Goal: Task Accomplishment & Management: Manage account settings

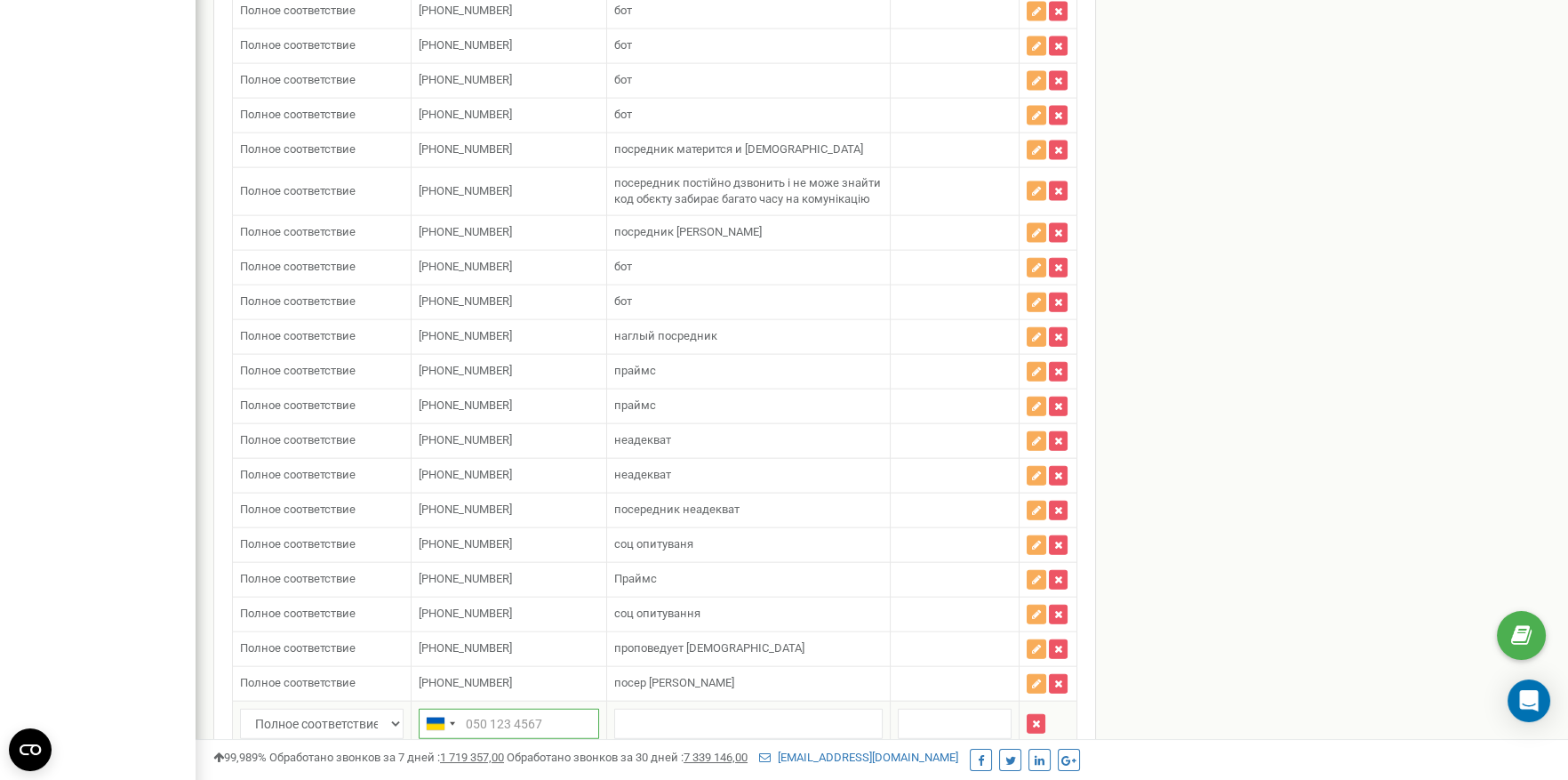
click at [486, 709] on input "text" at bounding box center [509, 724] width 180 height 31
paste input "380443315287"
type input "380443315287"
click at [647, 709] on input "text" at bounding box center [747, 724] width 267 height 31
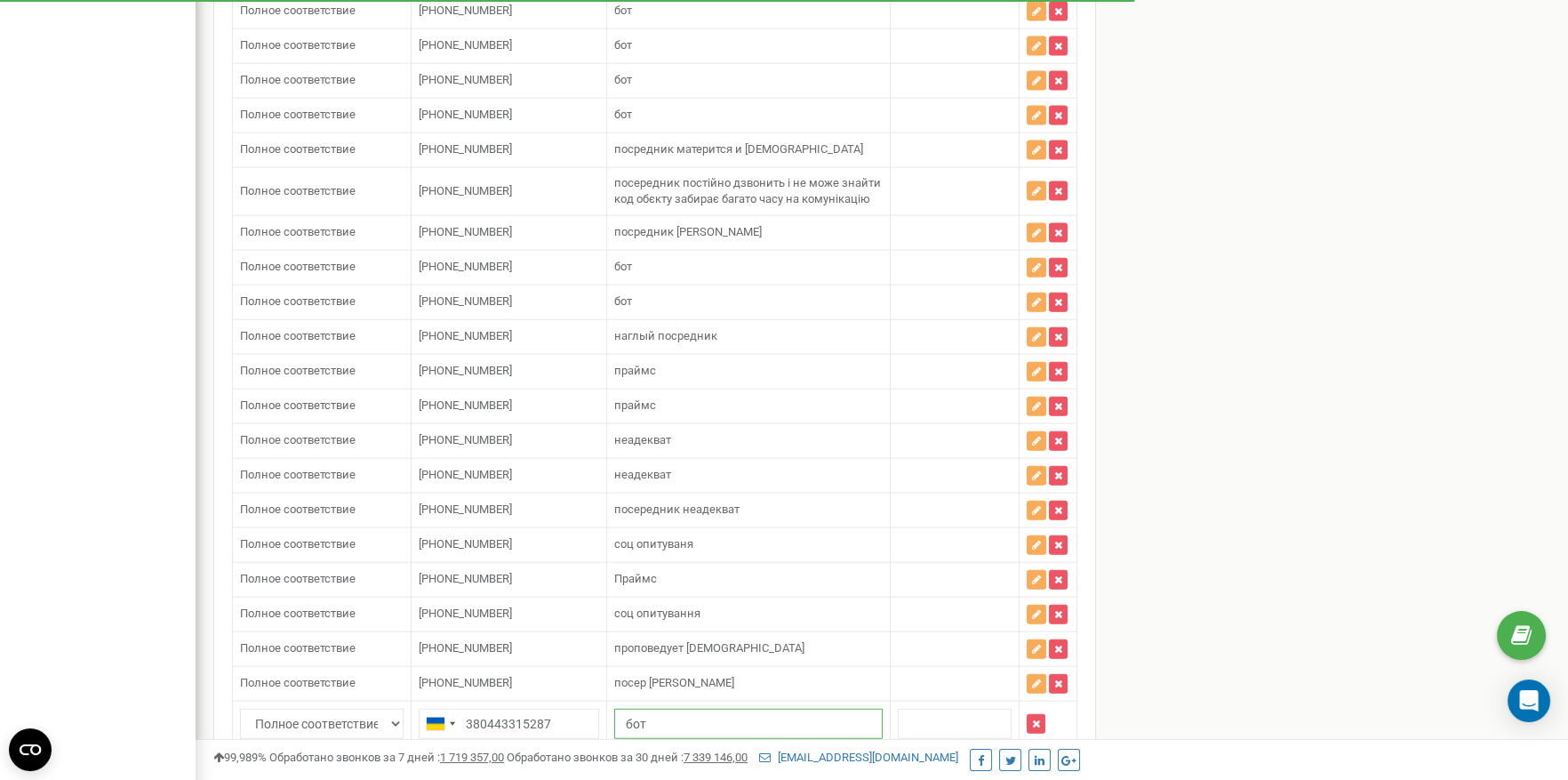
type input "бот"
click at [1001, 764] on button "Сохранить" at bounding box center [1033, 779] width 86 height 31
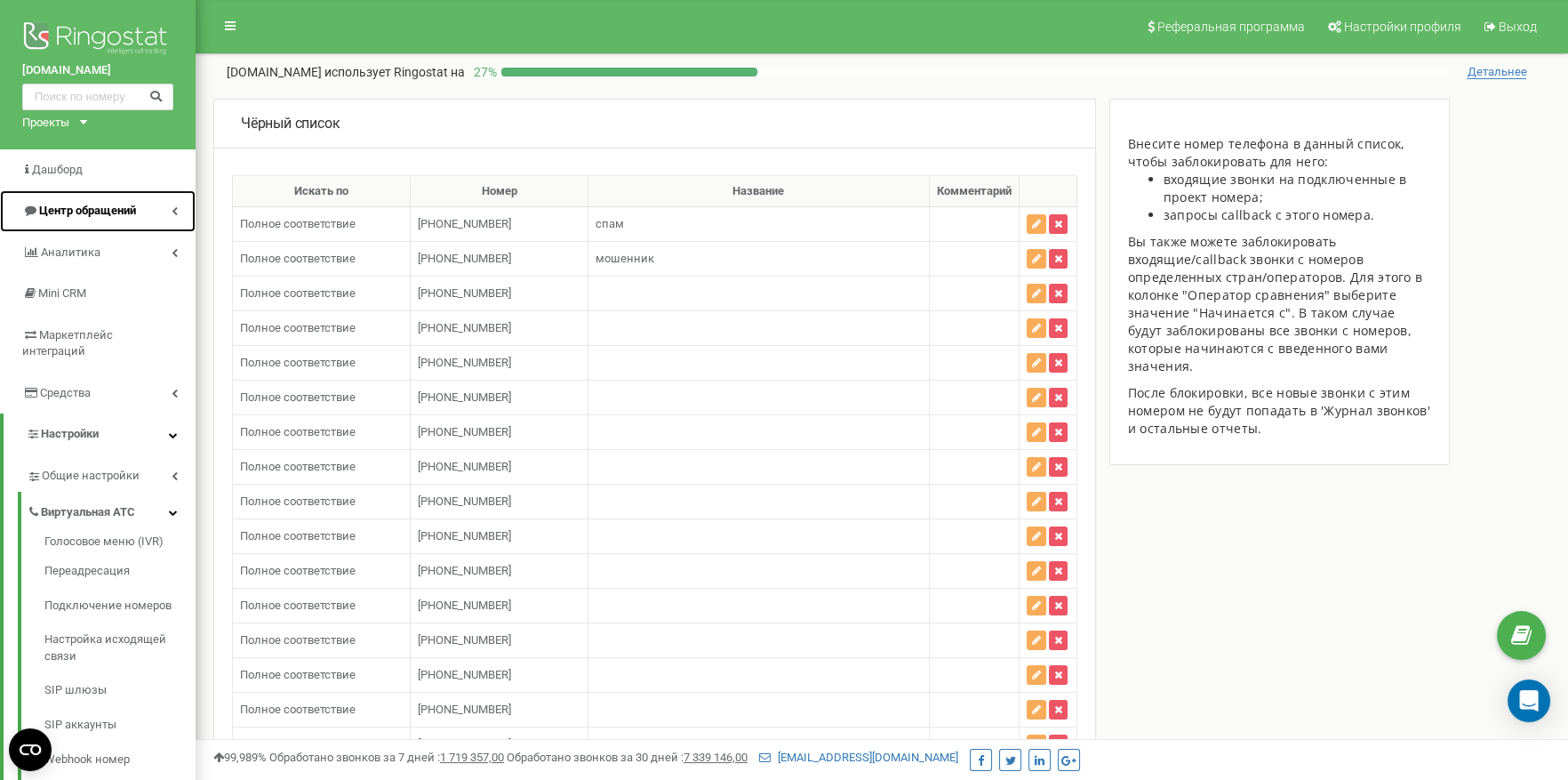
click at [156, 200] on link "Центр обращений" at bounding box center [97, 211] width 195 height 42
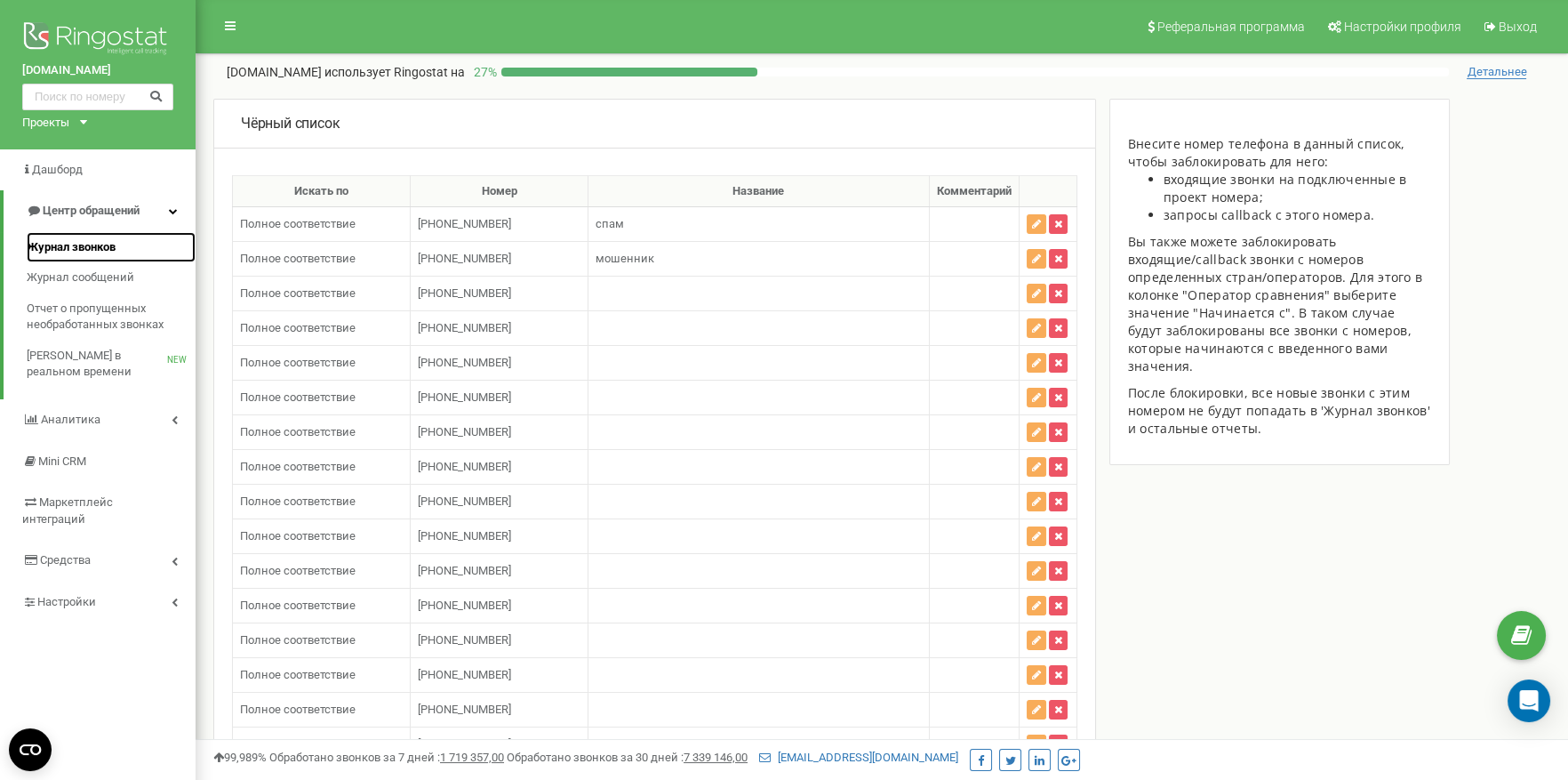
click at [88, 257] on link "Журнал звонков" at bounding box center [111, 248] width 169 height 31
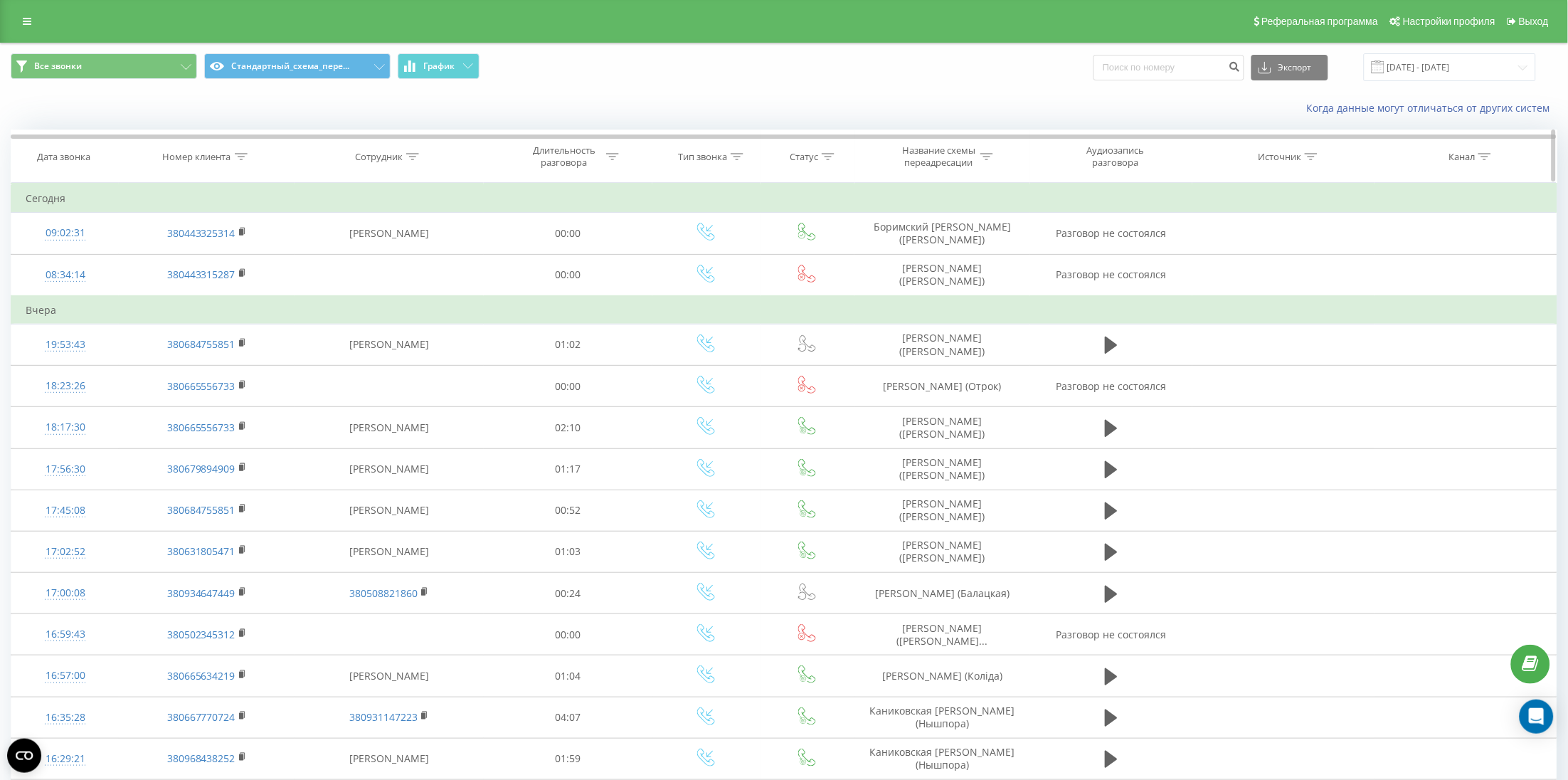
click at [220, 156] on div "Номер клиента" at bounding box center [197, 157] width 68 height 12
click at [185, 265] on input "text" at bounding box center [207, 259] width 125 height 25
paste input "380937059926"
type input "380937059926"
click at [226, 278] on span "OK" at bounding box center [237, 287] width 40 height 22
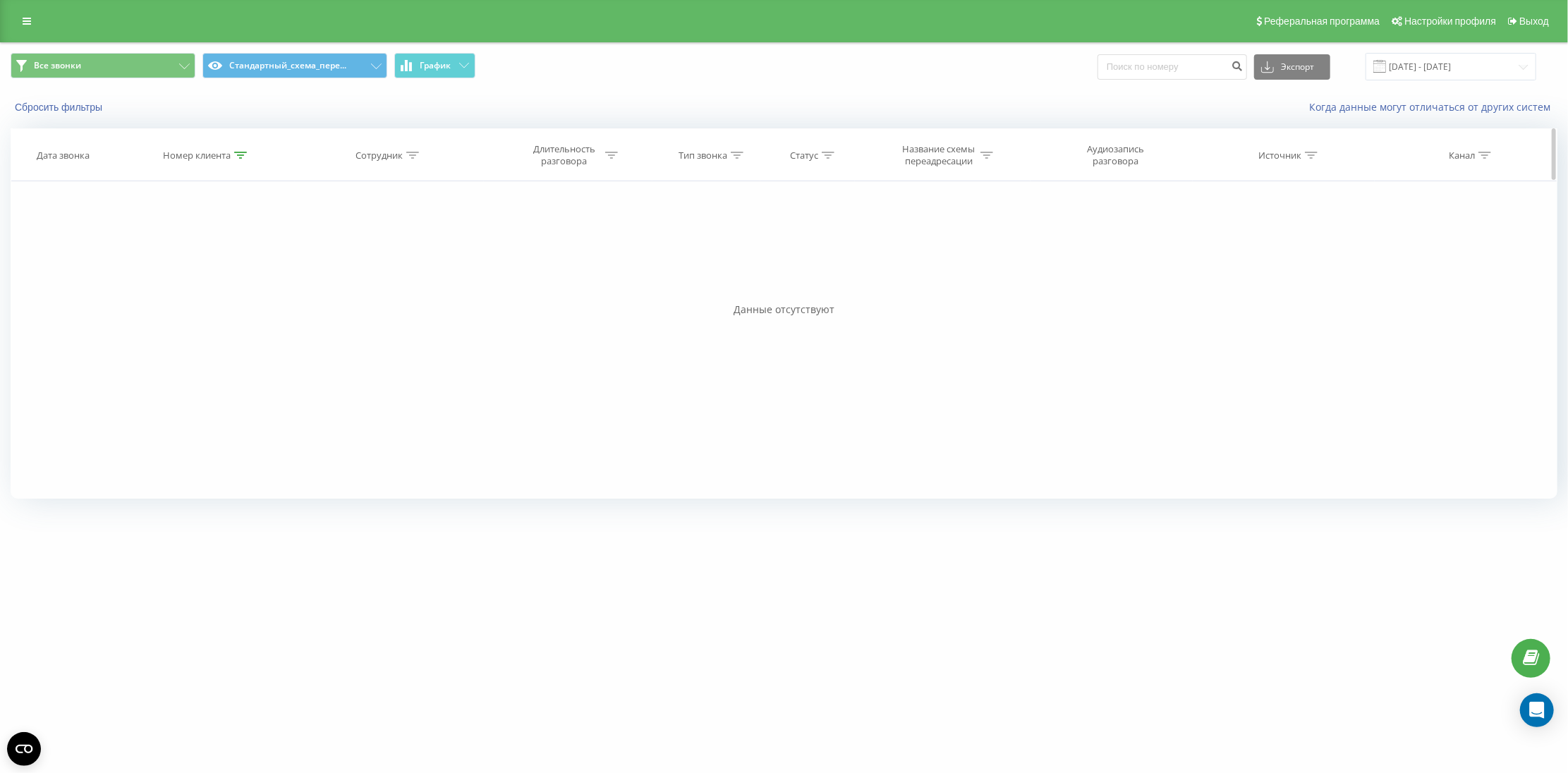
click at [205, 157] on div "Номер клиента" at bounding box center [197, 156] width 68 height 12
click at [191, 260] on input "380937059926" at bounding box center [206, 256] width 124 height 25
click button "OK" at bounding box center [237, 285] width 60 height 18
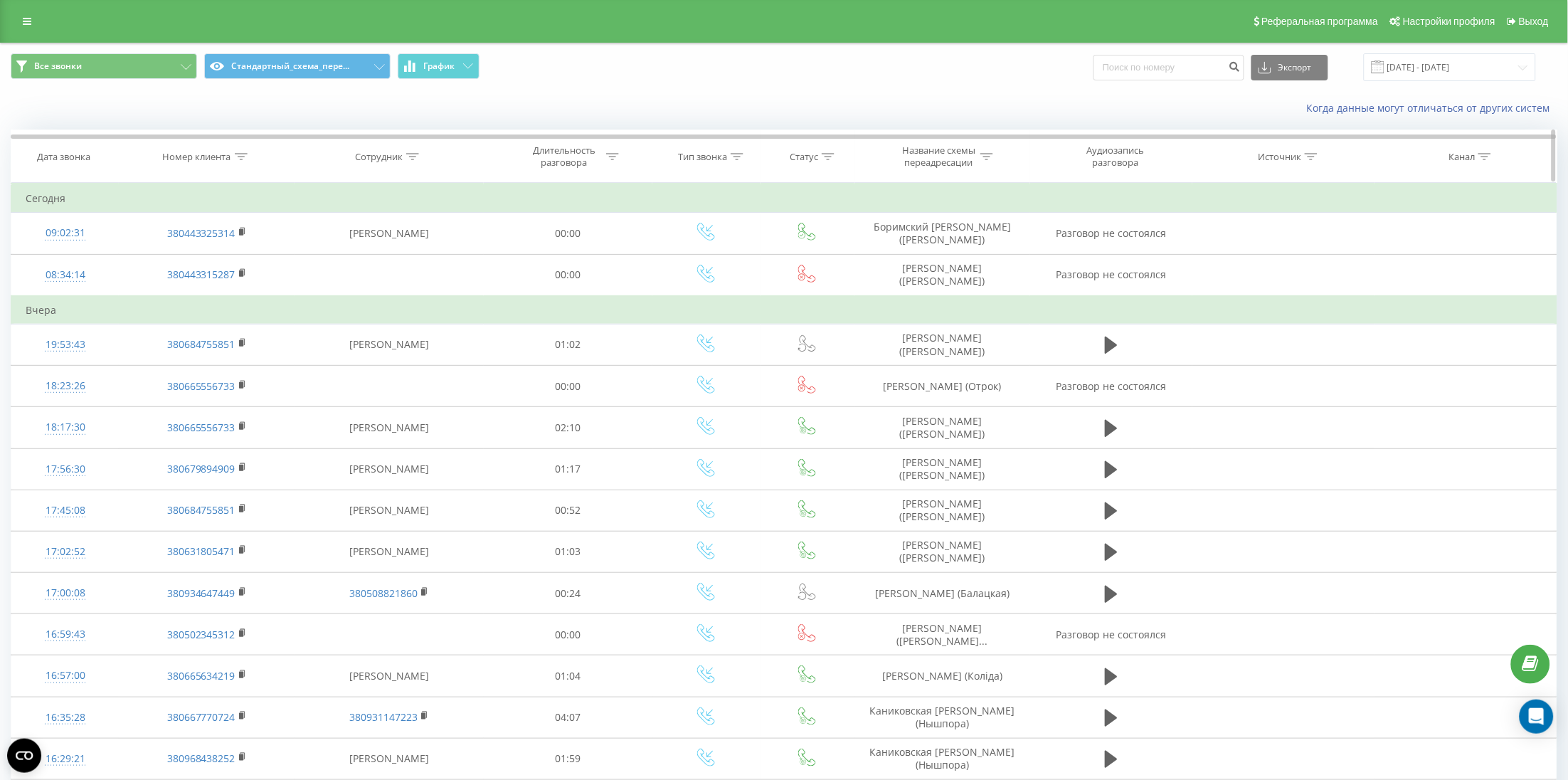
click at [201, 160] on div "Номер клиента" at bounding box center [197, 157] width 68 height 12
click at [199, 151] on div "Номер клиента" at bounding box center [197, 157] width 68 height 12
click at [190, 158] on div "Номер клиента" at bounding box center [197, 157] width 68 height 12
drag, startPoint x: 181, startPoint y: 260, endPoint x: 207, endPoint y: 269, distance: 27.5
click at [186, 261] on input "text" at bounding box center [207, 259] width 125 height 25
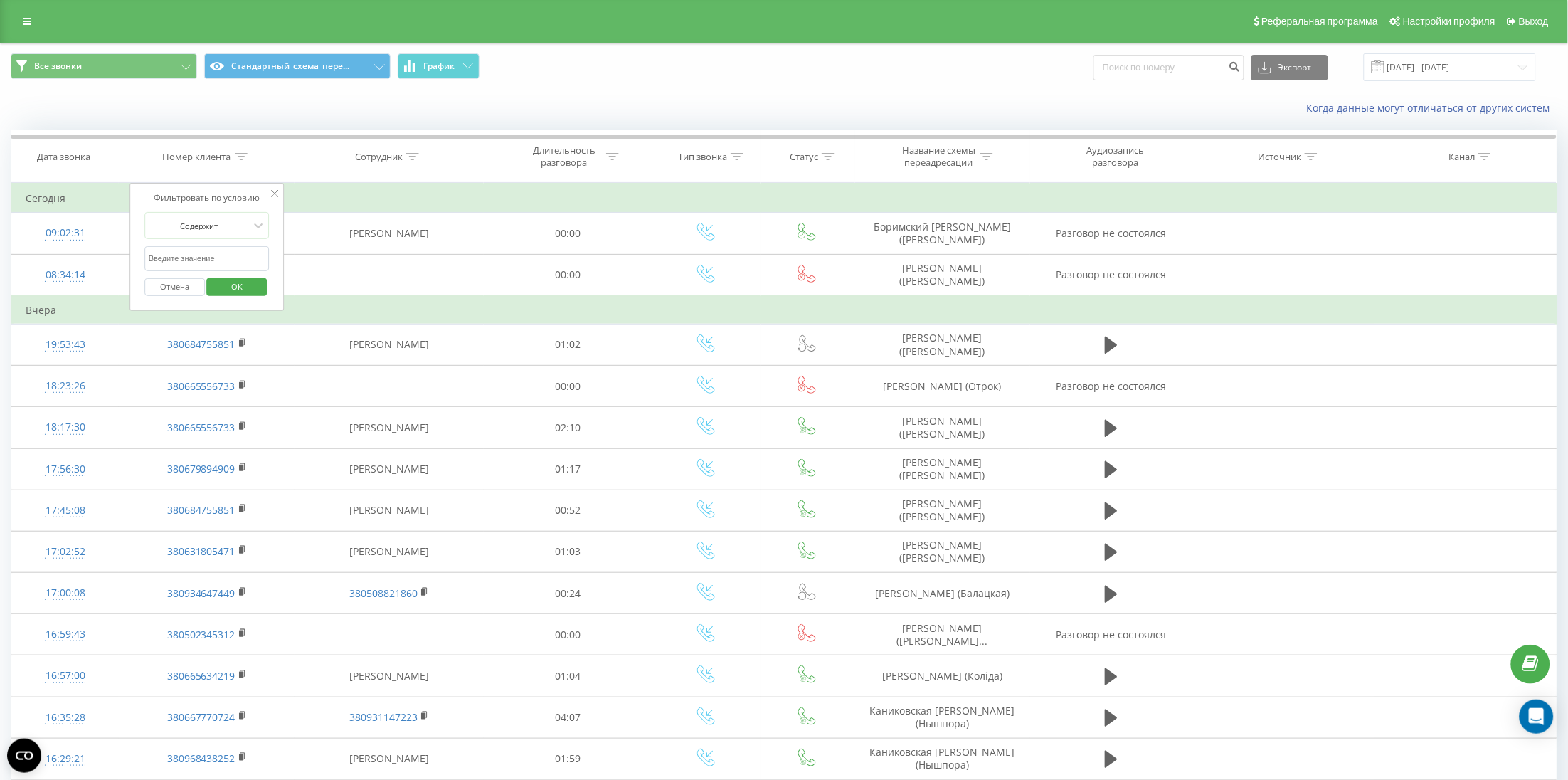
paste input "380932162899"
type input "380932162899"
click at [236, 285] on span "OK" at bounding box center [237, 287] width 40 height 22
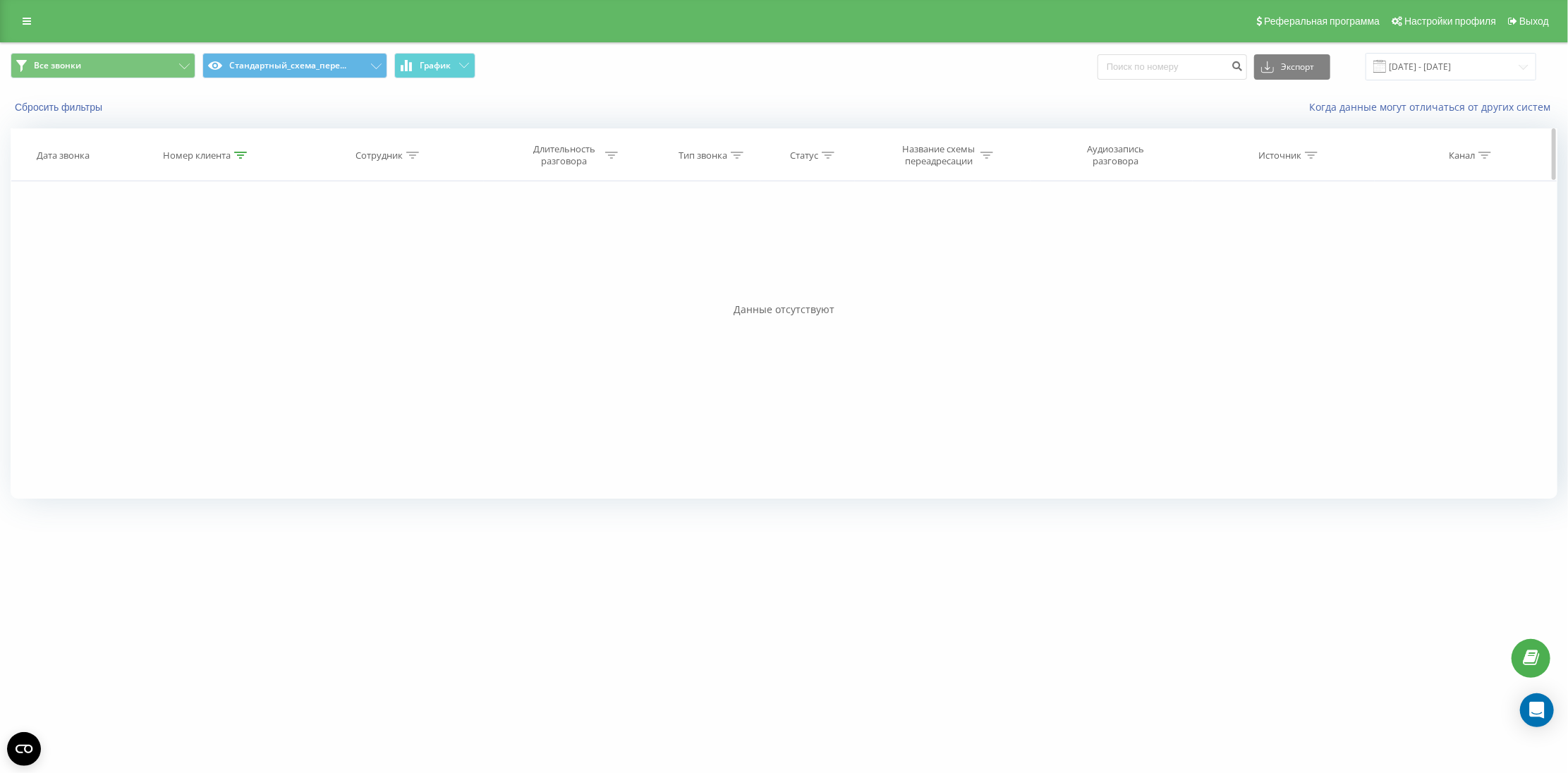
click at [214, 156] on div "Номер клиента" at bounding box center [197, 156] width 68 height 12
click at [70, 109] on button "Сбросить фильтры" at bounding box center [59, 106] width 99 height 12
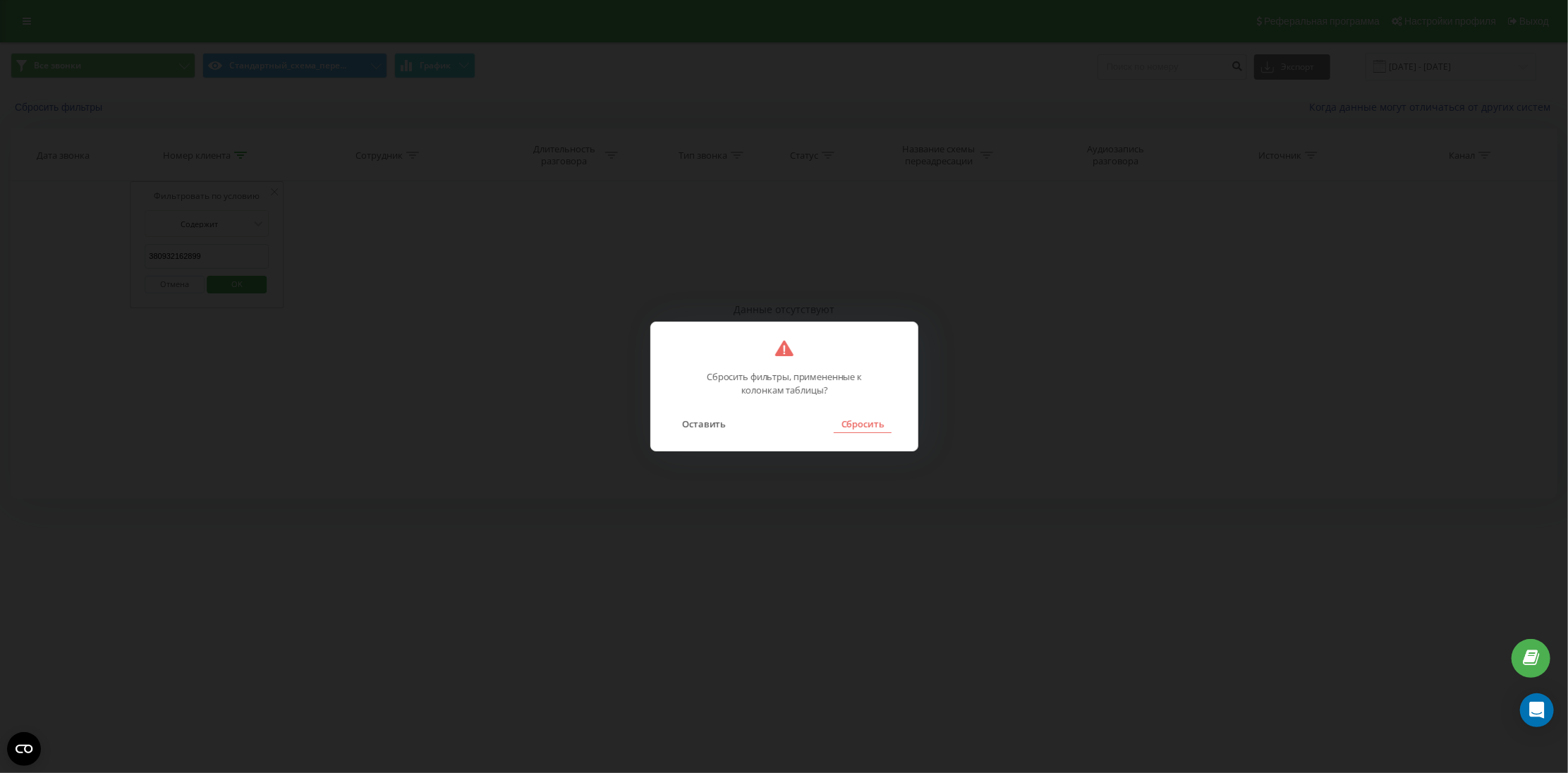
click at [872, 428] on button "Сбросить" at bounding box center [863, 424] width 57 height 18
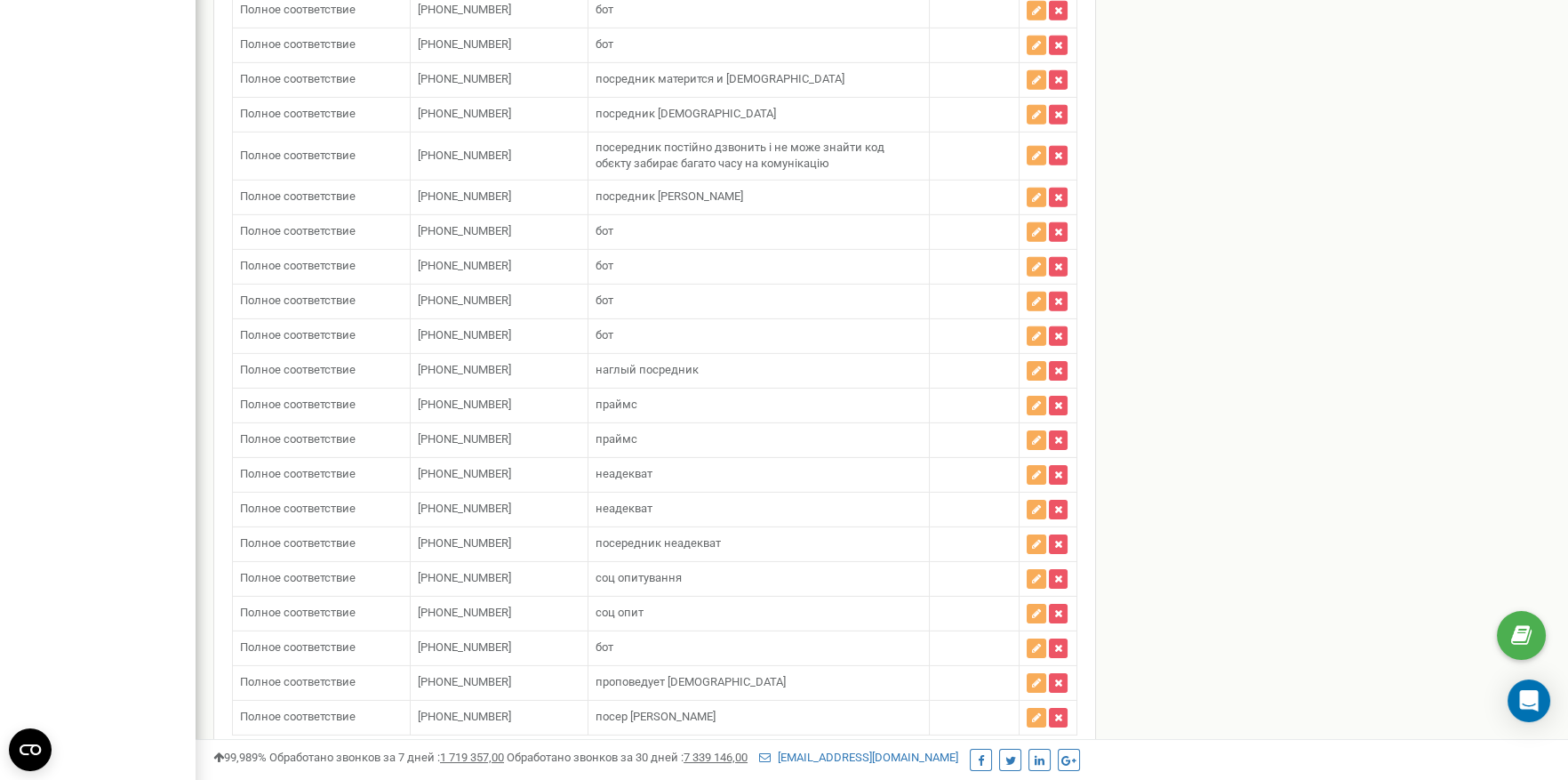
scroll to position [11991, 0]
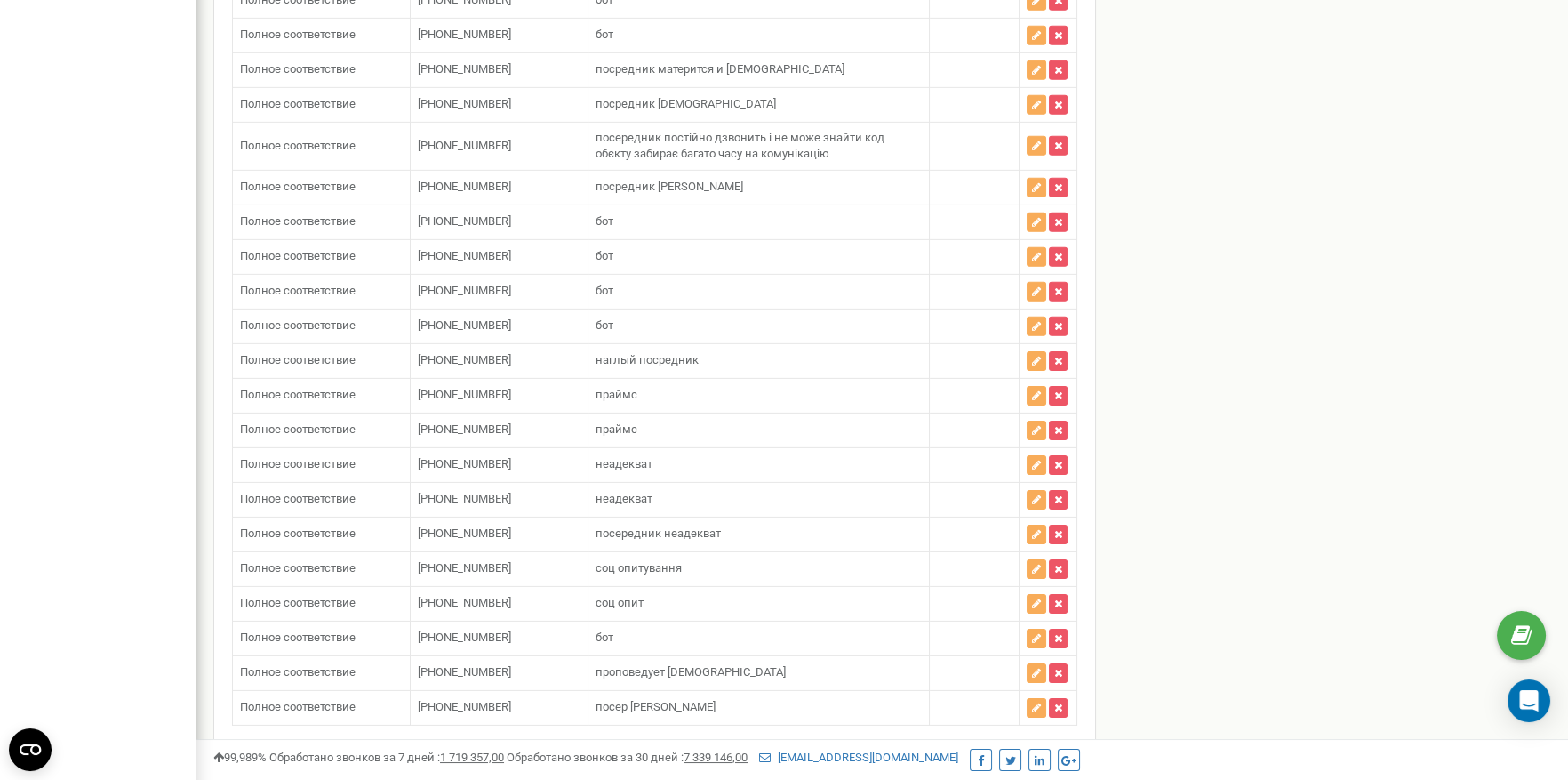
click at [342, 743] on button "Добавить номер" at bounding box center [299, 758] width 133 height 31
click at [491, 733] on input "text" at bounding box center [509, 748] width 180 height 31
paste input "380739010585"
type input "380739010585"
click at [686, 733] on input "text" at bounding box center [747, 748] width 267 height 31
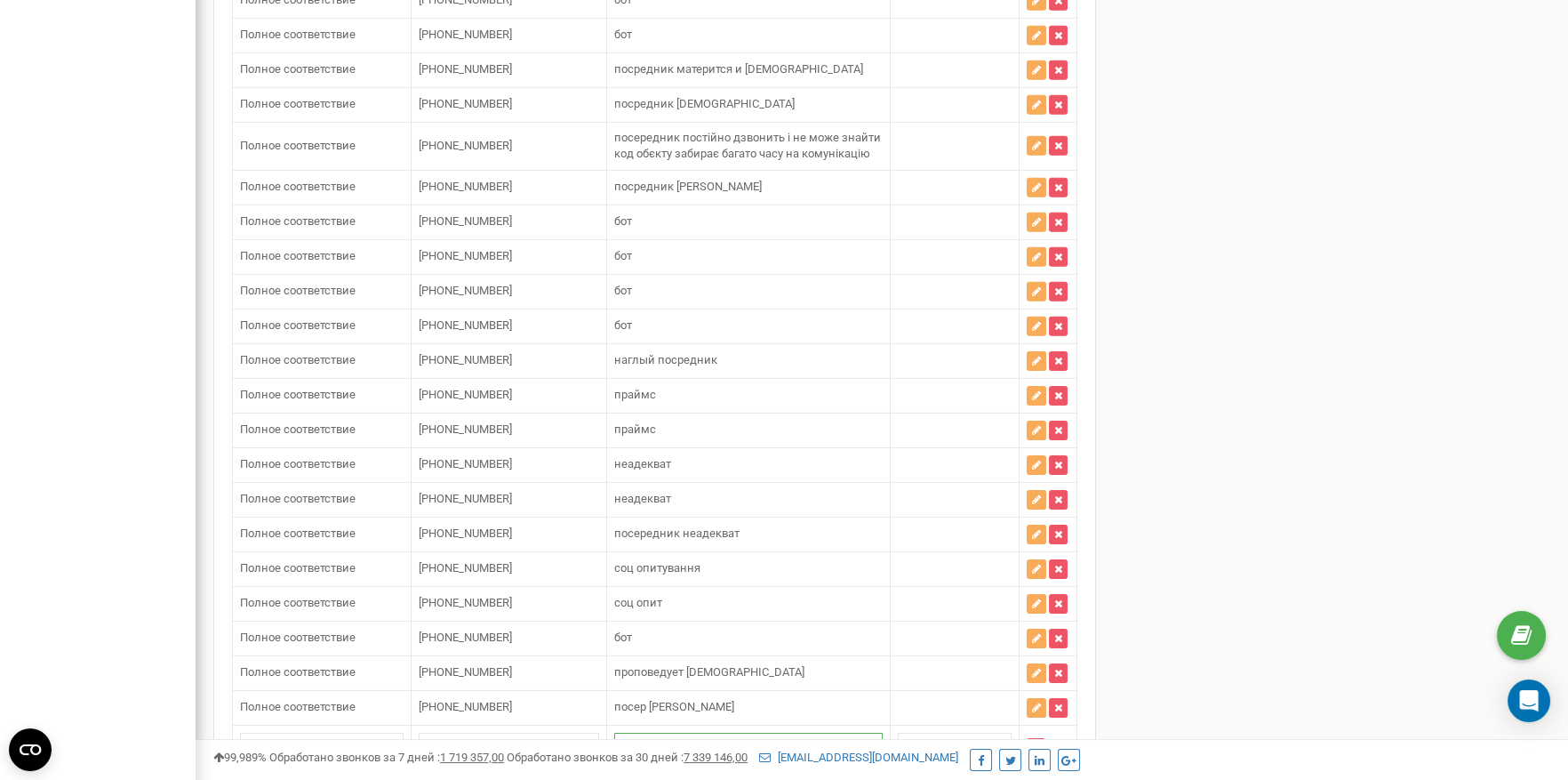
type input "бот"
click at [504, 778] on input "text" at bounding box center [509, 793] width 180 height 31
paste input "380937430196"
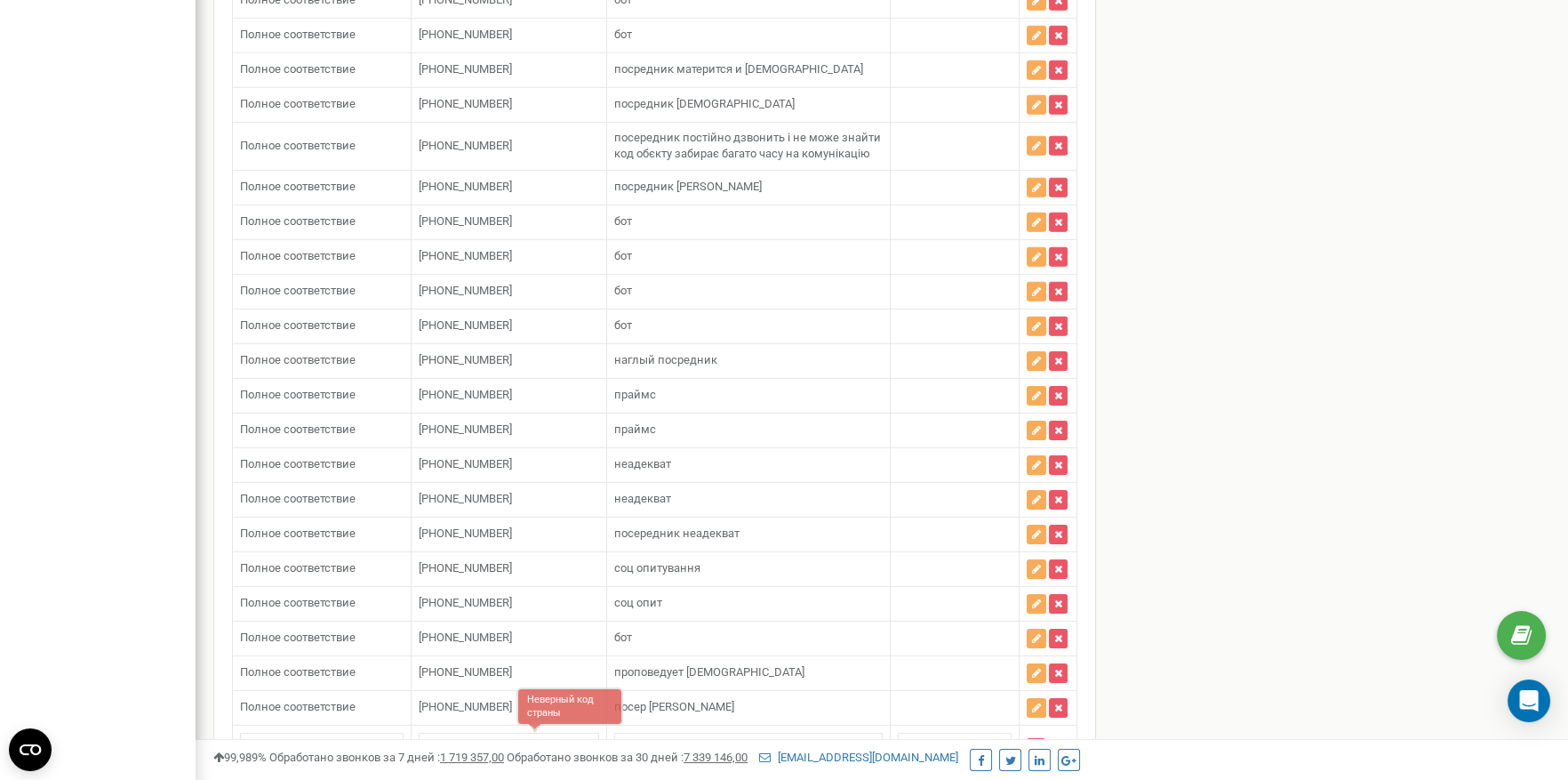
type input "380937430196"
click at [649, 778] on input "text" at bounding box center [747, 793] width 267 height 31
type input "бот"
click at [463, 733] on input "380739010585" at bounding box center [509, 748] width 180 height 31
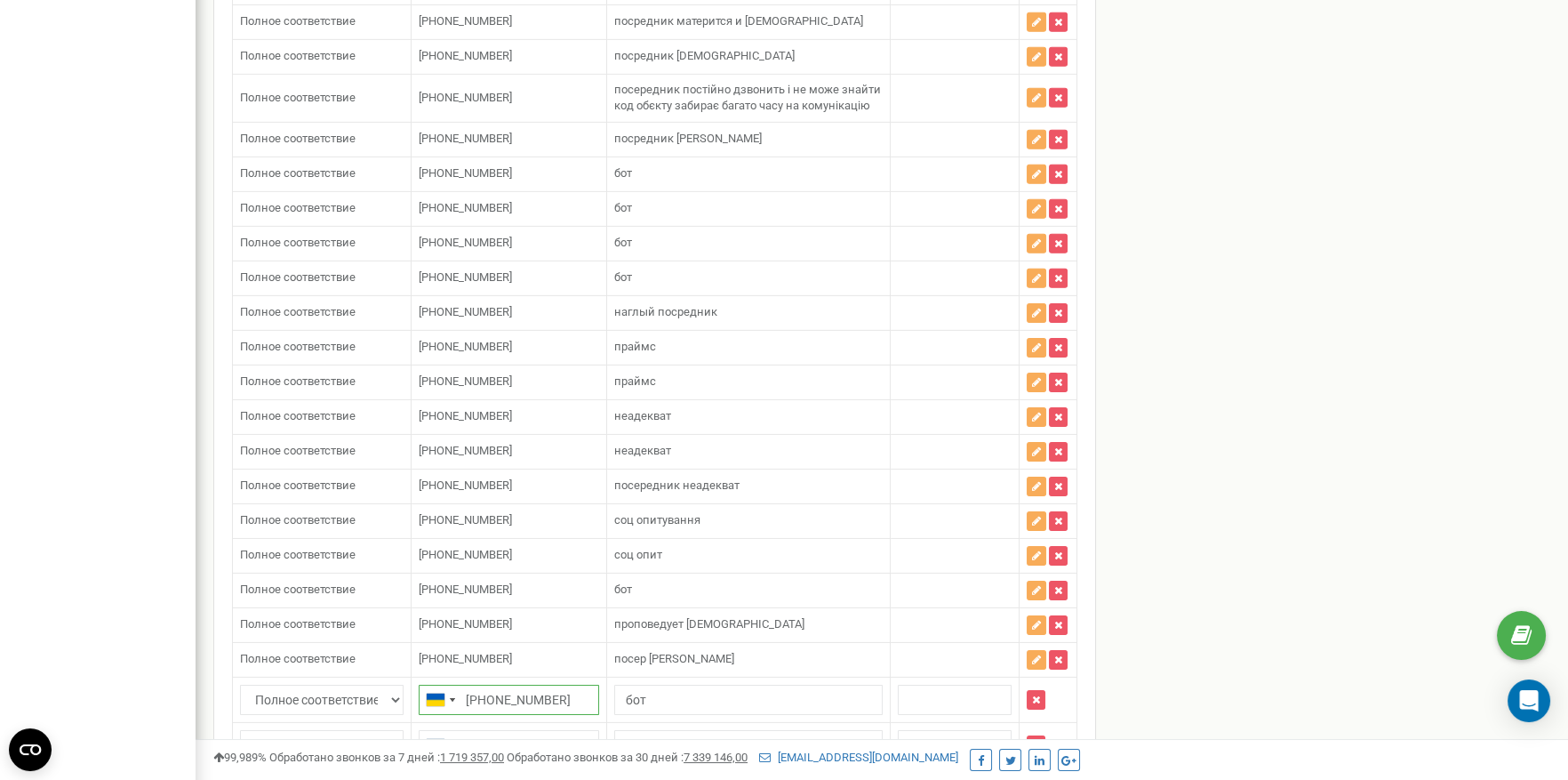
scroll to position [12082, 0]
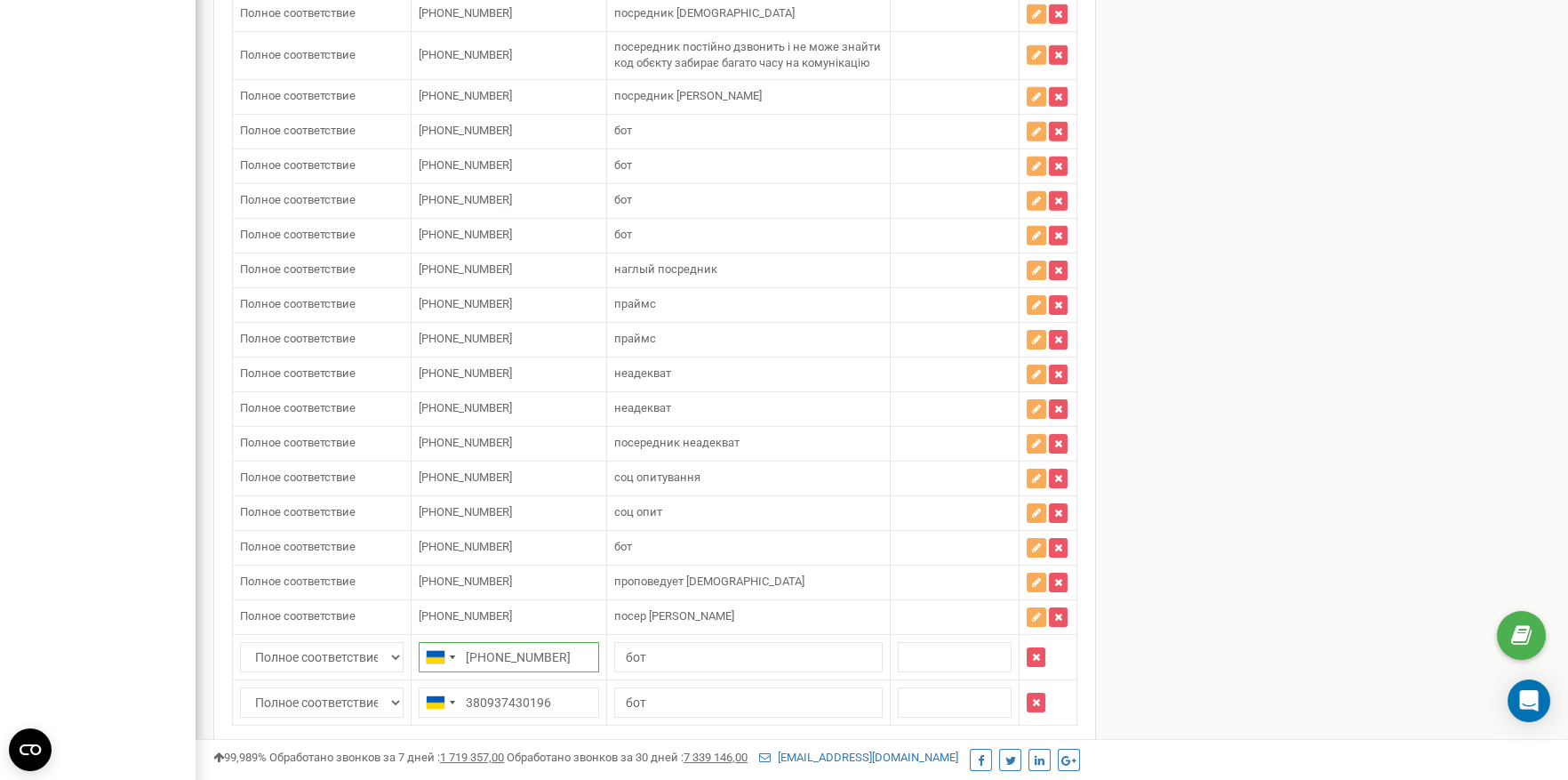
type input "[PHONE_NUMBER]"
click at [1002, 743] on button "Сохранить" at bounding box center [1033, 758] width 86 height 31
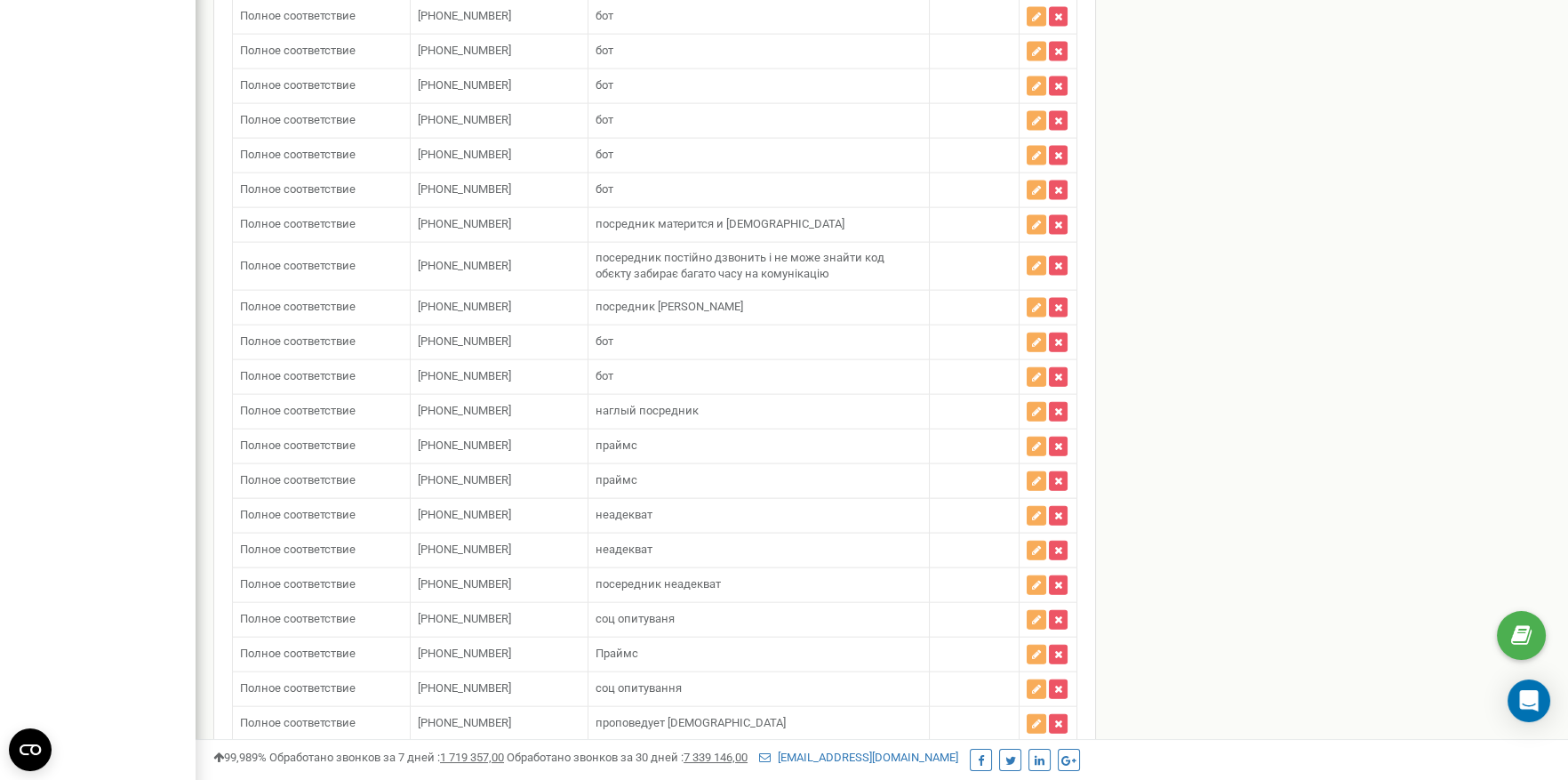
scroll to position [8583, 0]
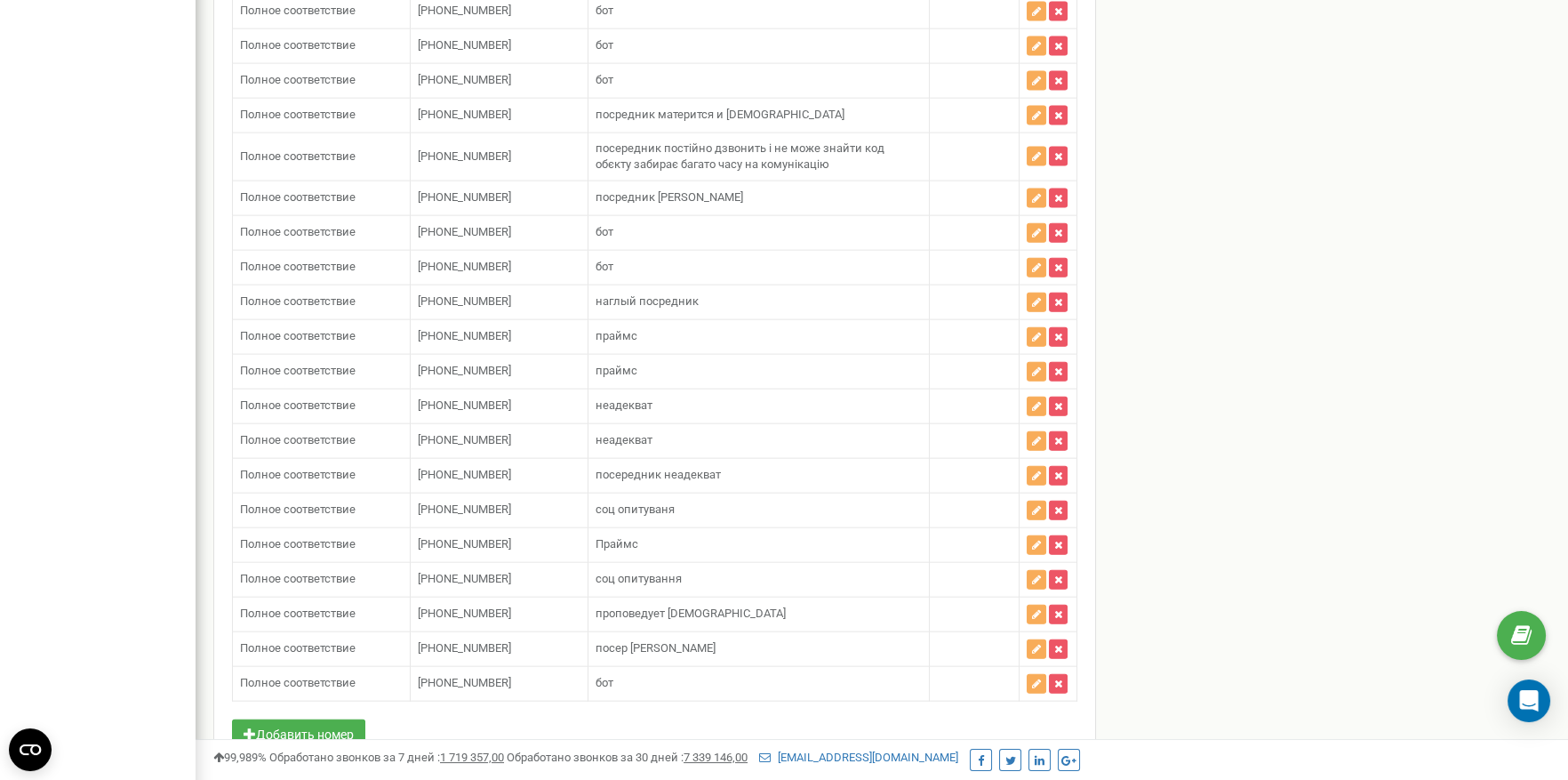
drag, startPoint x: 1206, startPoint y: 511, endPoint x: 1192, endPoint y: 509, distance: 14.1
click at [323, 719] on button "Добавить номер" at bounding box center [299, 734] width 133 height 31
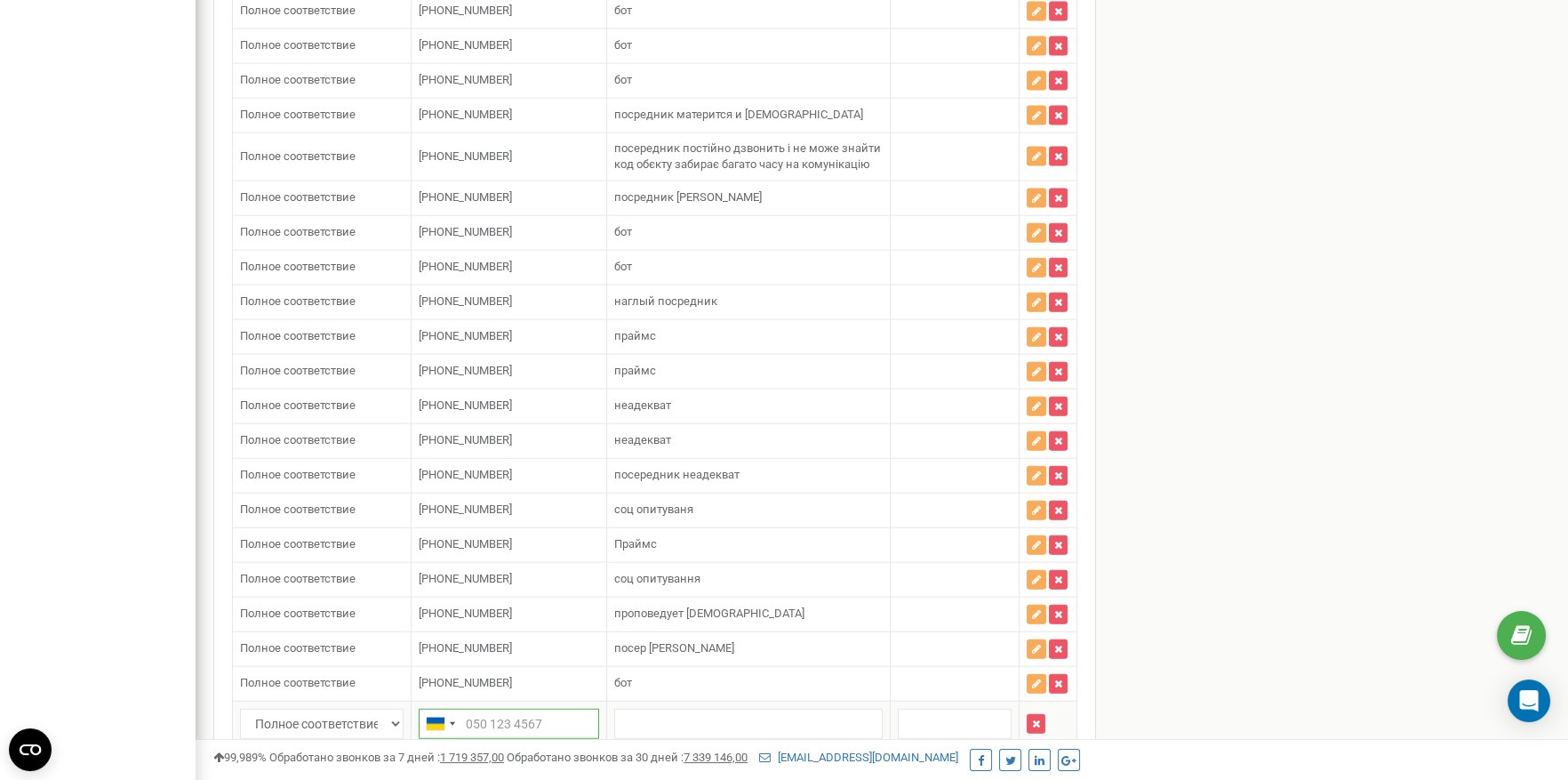
click at [494, 709] on input "text" at bounding box center [509, 724] width 180 height 31
paste input "380739010585"
type input "380739010585"
click at [661, 709] on input "text" at bounding box center [747, 724] width 267 height 31
type input "бот"
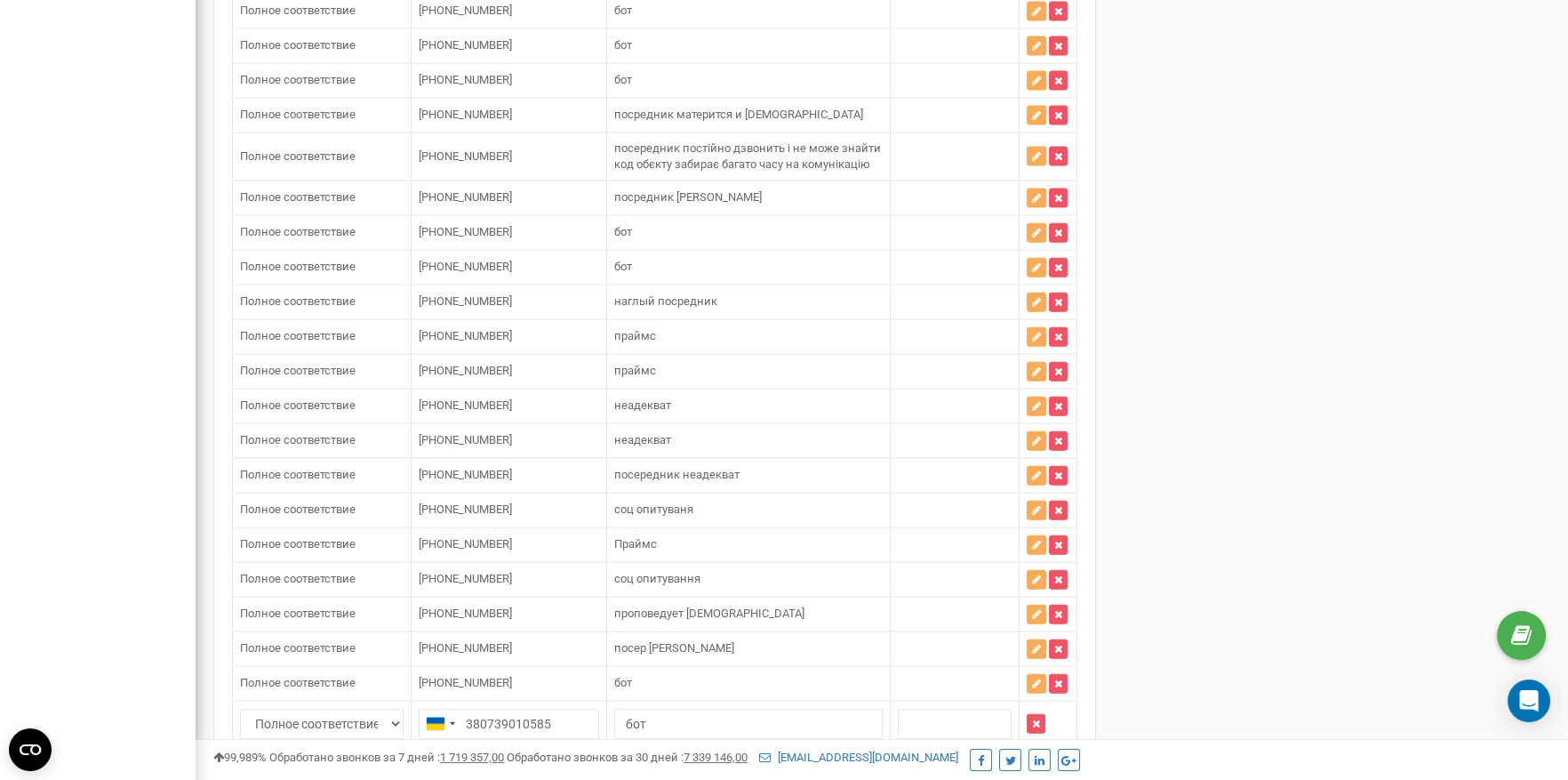
click at [331, 764] on button "Добавить номер" at bounding box center [299, 779] width 133 height 31
click at [553, 746] on td at bounding box center [509, 768] width 195 height 45
click at [549, 754] on input "text" at bounding box center [509, 769] width 180 height 31
paste input "380937430196"
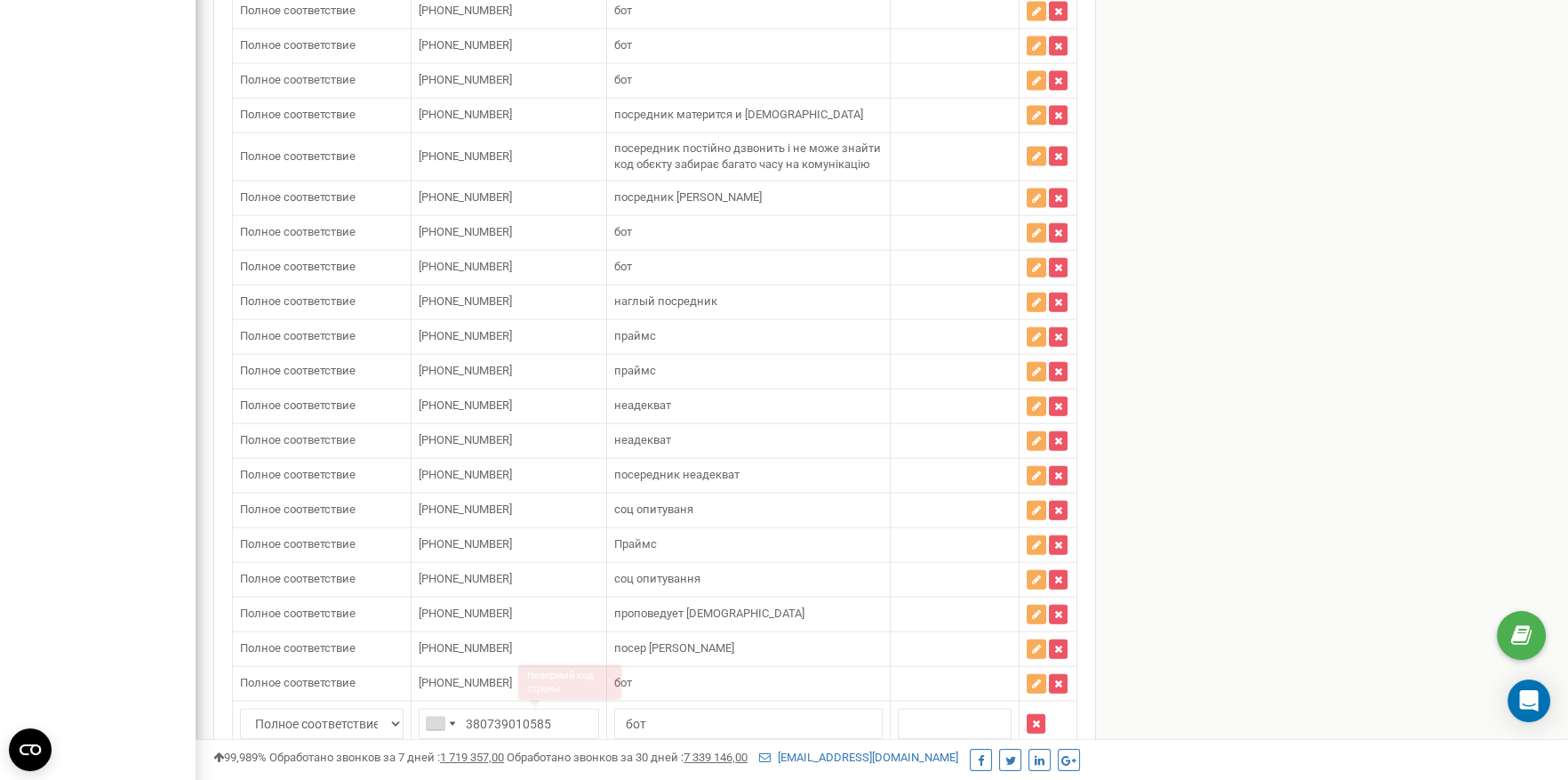
type input "380937430196"
click at [658, 754] on input "text" at bounding box center [747, 769] width 267 height 31
type input "бот"
click at [462, 709] on input "380739010585" at bounding box center [509, 724] width 180 height 31
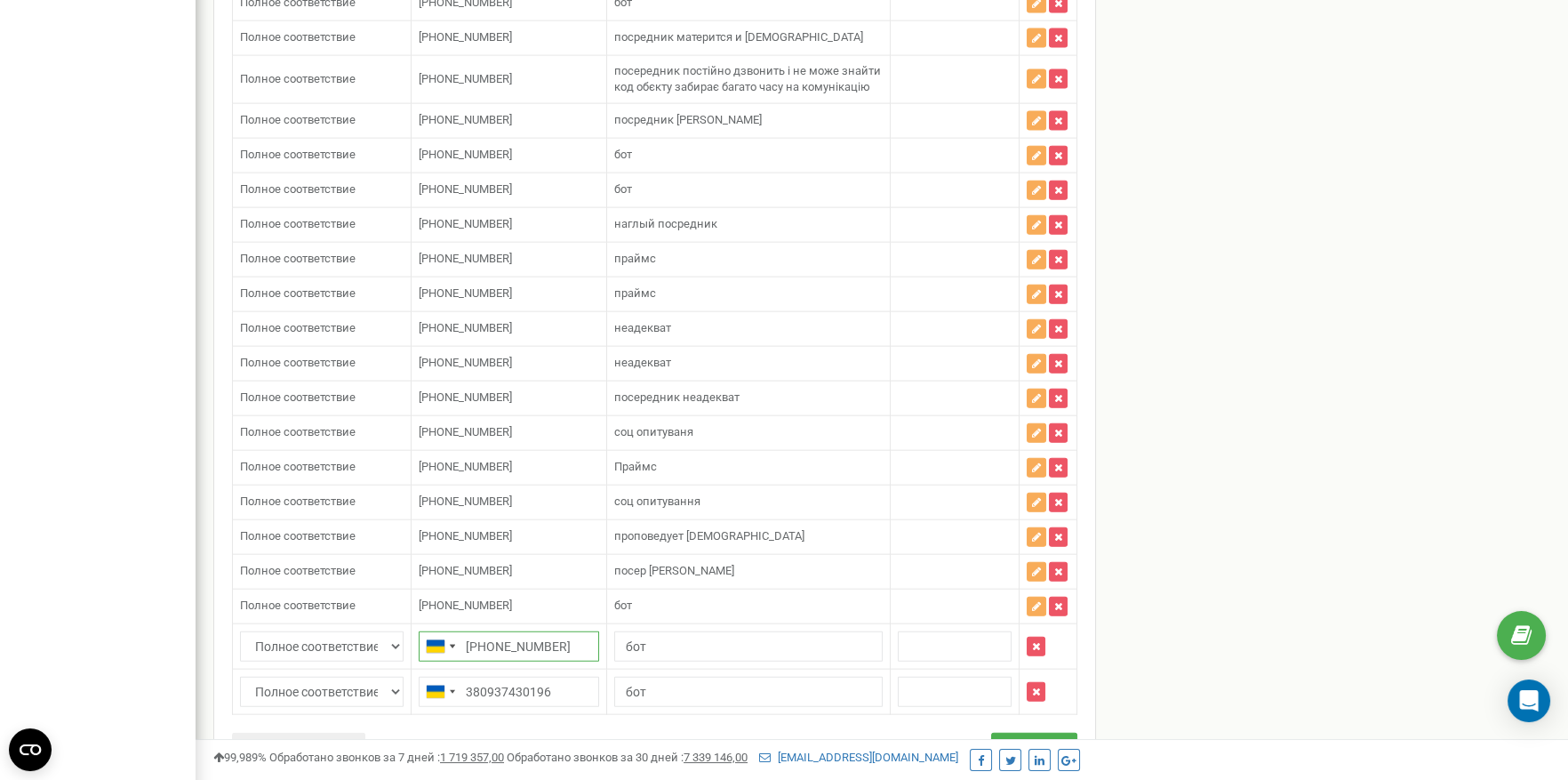
scroll to position [8673, 0]
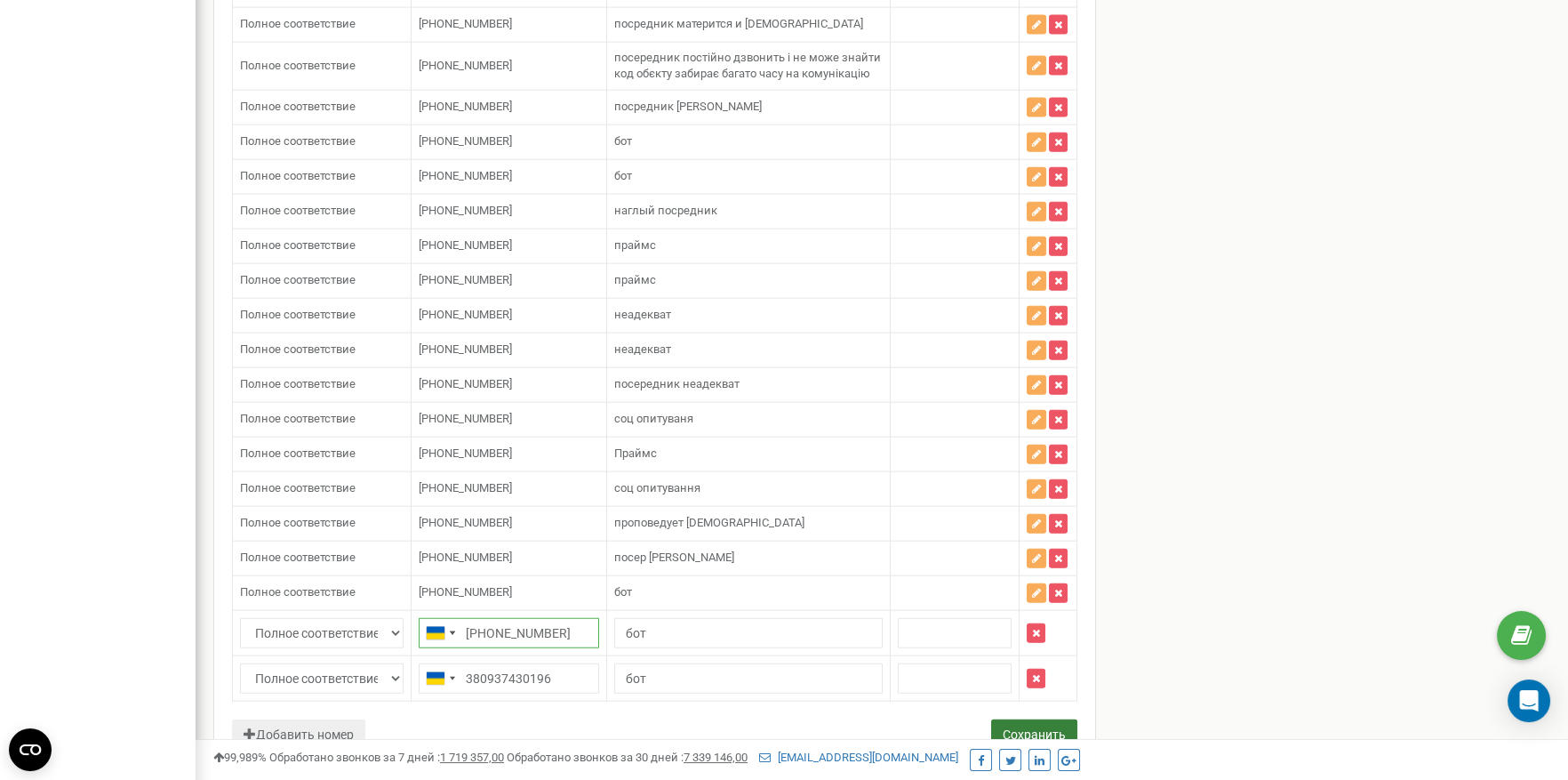
type input "[PHONE_NUMBER]"
click at [1039, 719] on button "Сохранить" at bounding box center [1033, 734] width 86 height 31
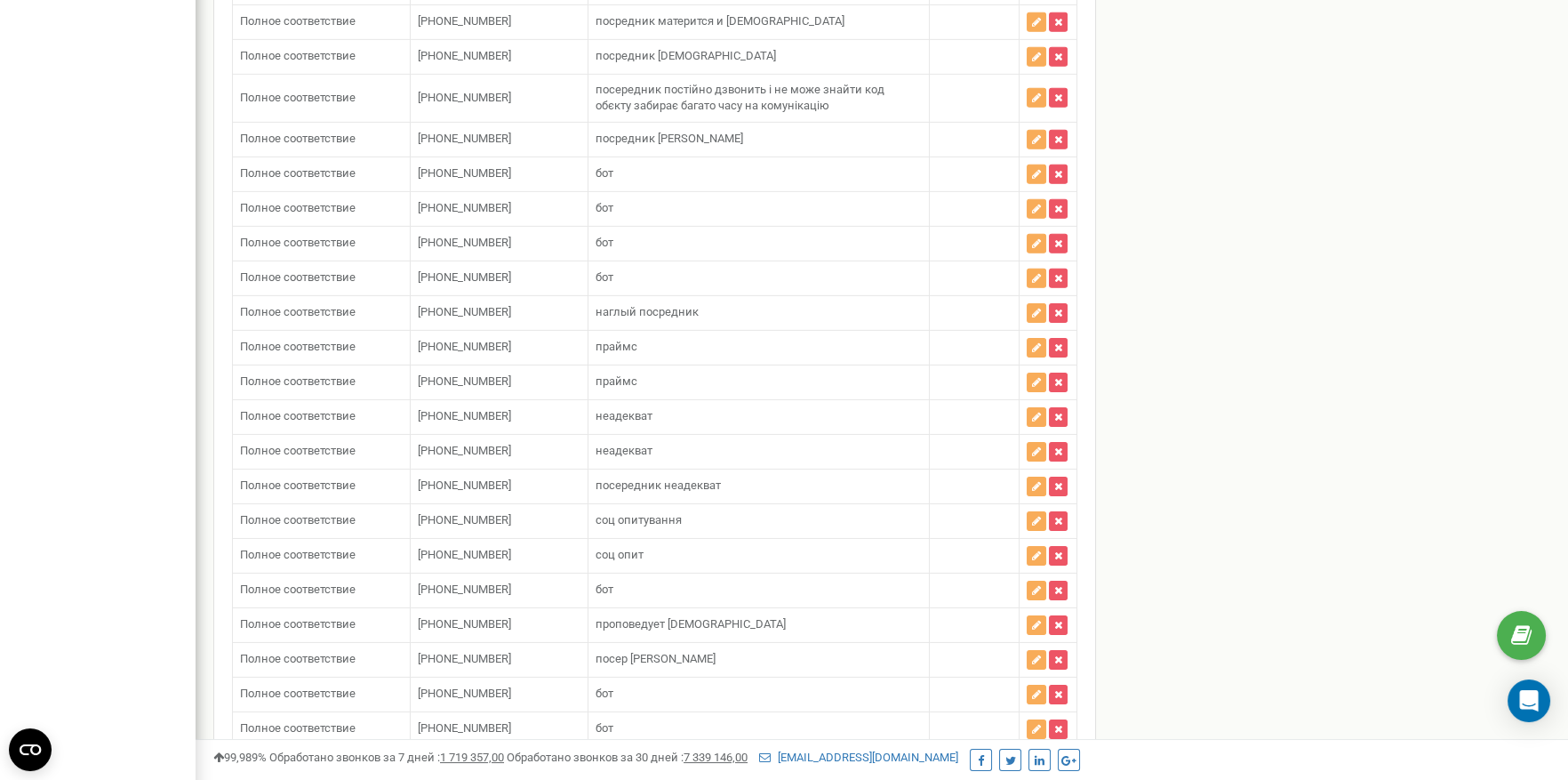
scroll to position [12061, 0]
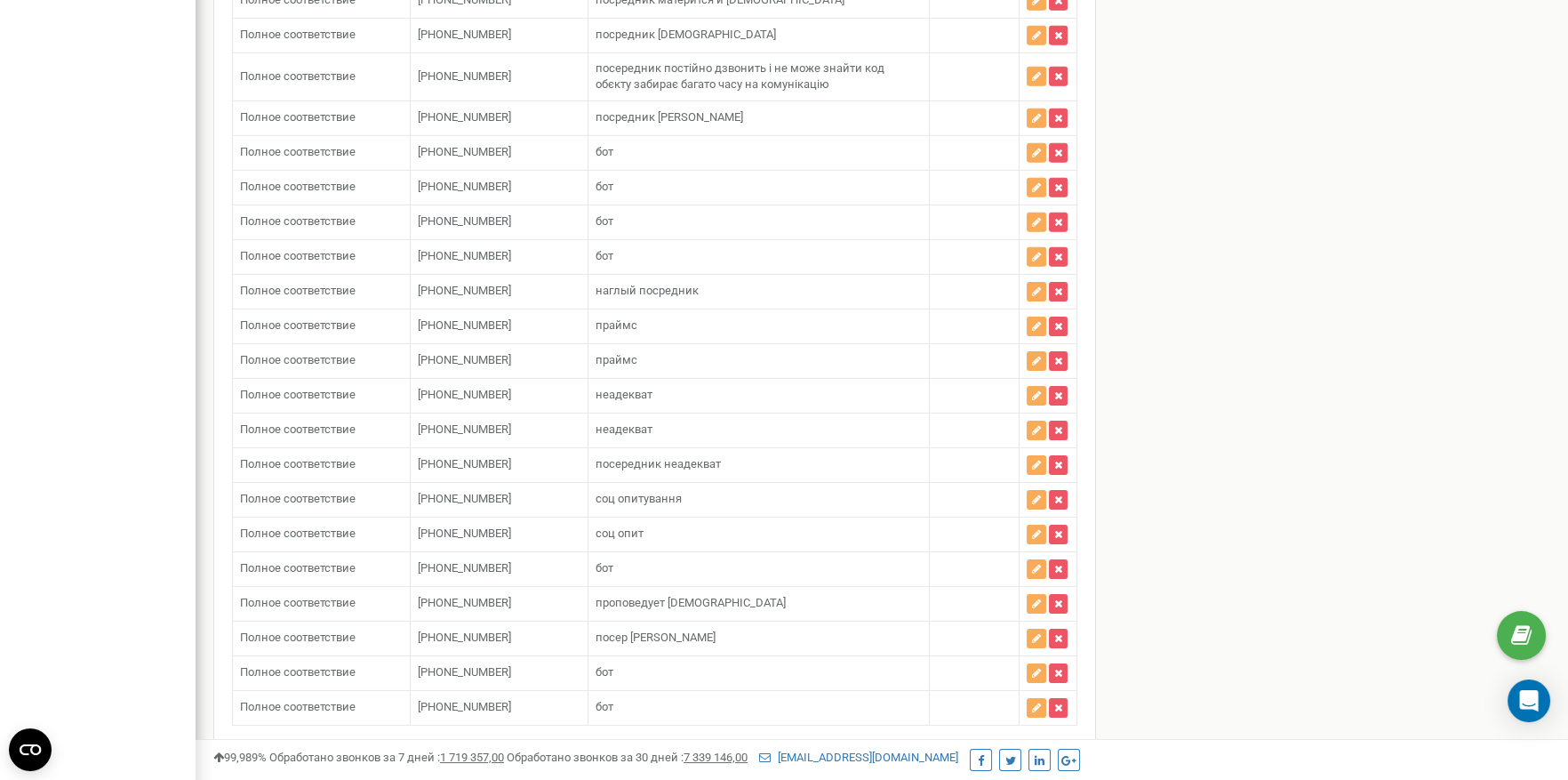
click at [351, 743] on button "Добавить номер" at bounding box center [299, 758] width 133 height 31
click at [492, 733] on input "text" at bounding box center [509, 748] width 180 height 31
paste input "380733078464"
type input "380733078464"
click at [632, 733] on input "text" at bounding box center [747, 748] width 267 height 31
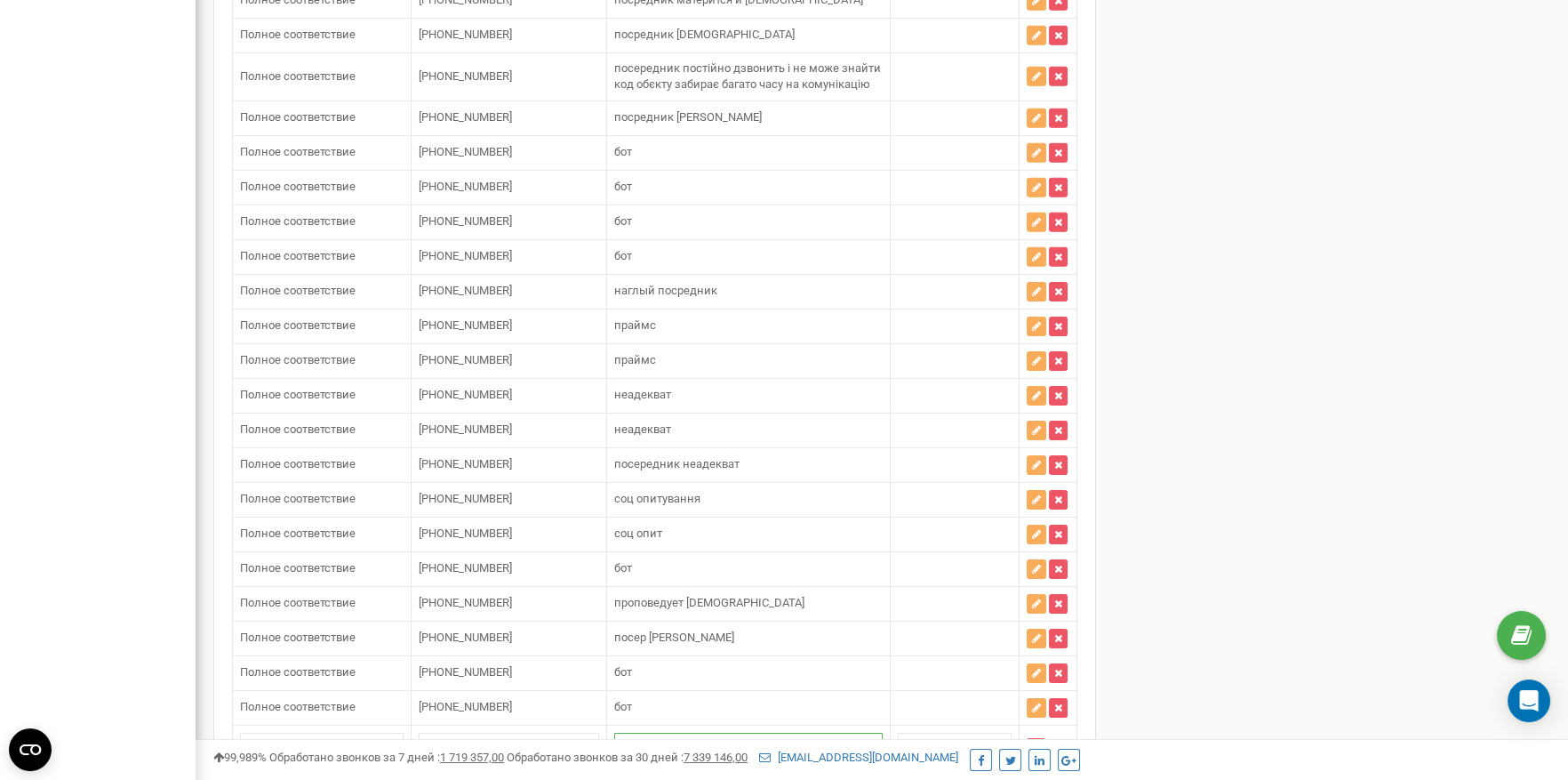
type input "бот"
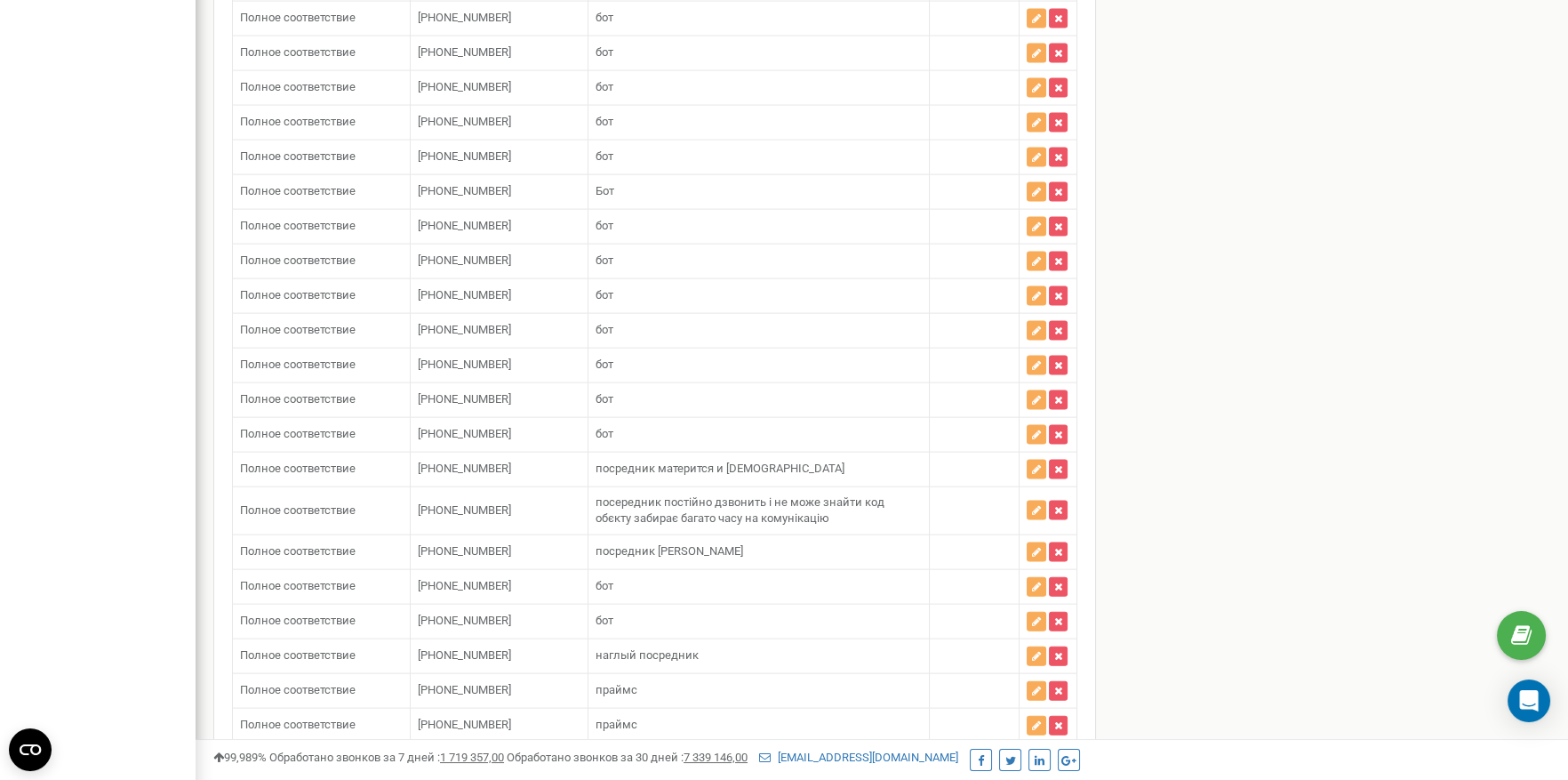
scroll to position [8652, 0]
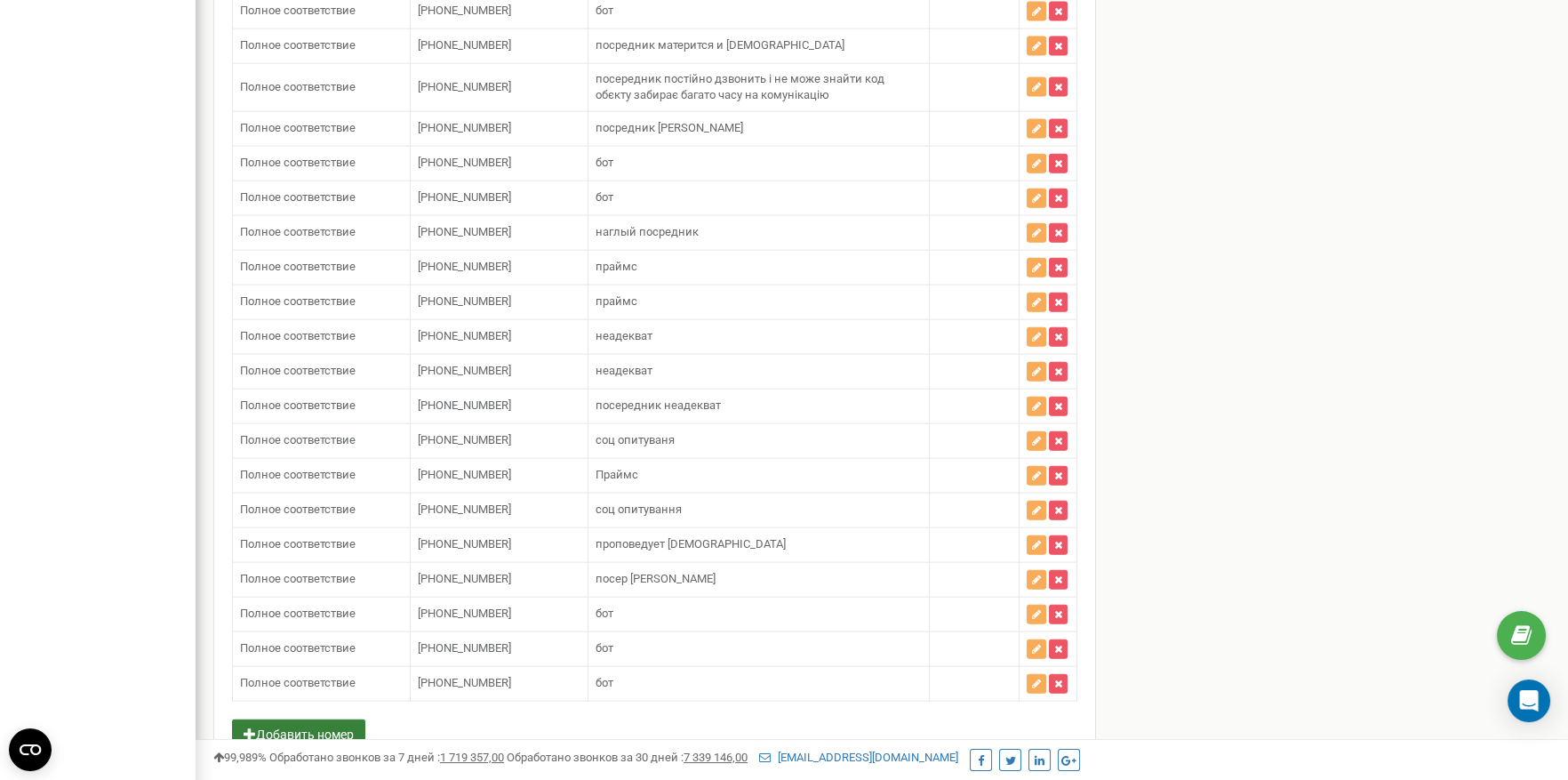
click at [253, 719] on button "Добавить номер" at bounding box center [299, 734] width 133 height 31
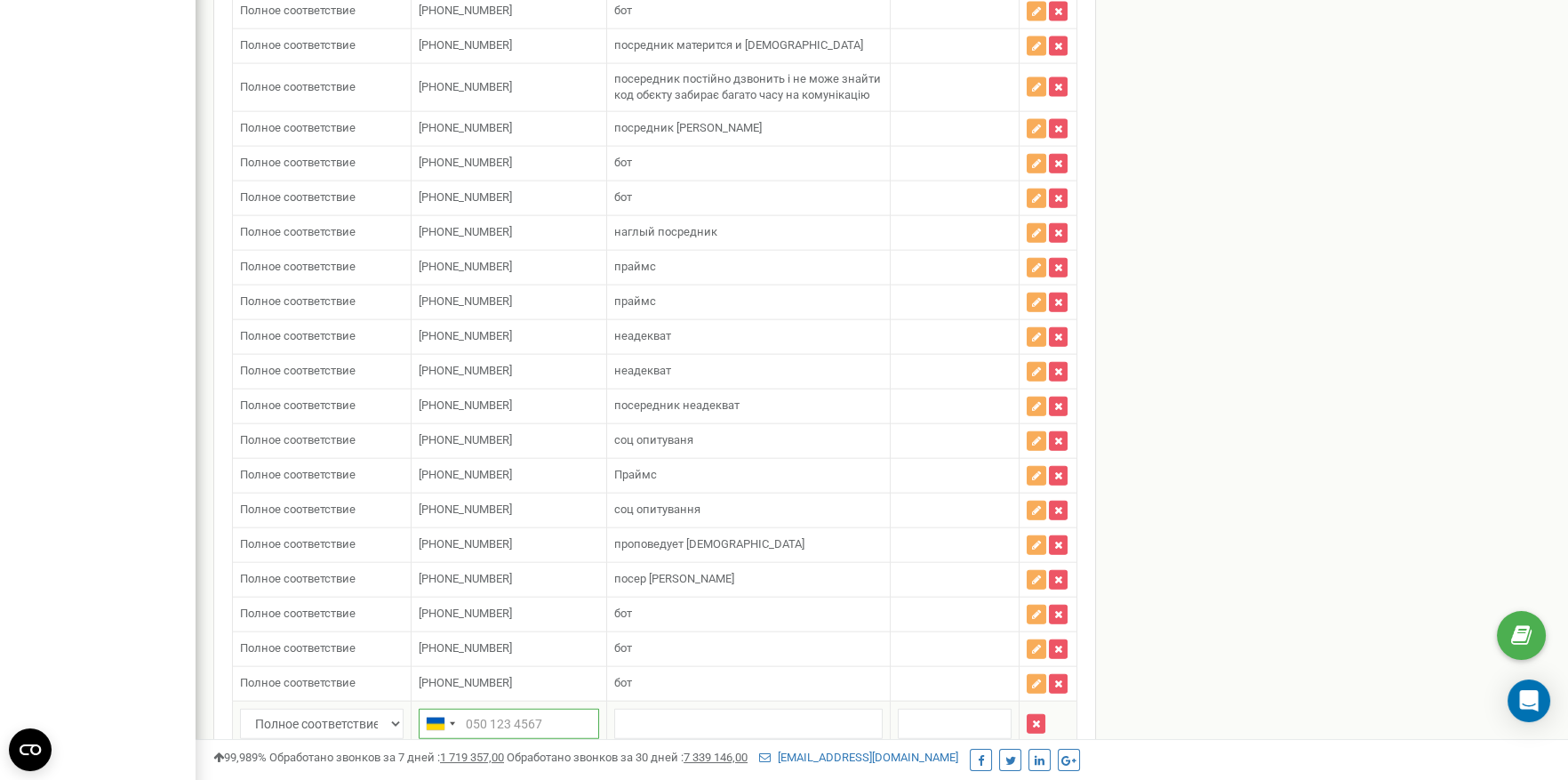
click at [477, 709] on input "text" at bounding box center [509, 724] width 180 height 31
paste input "380733078464"
type input "380733078464"
click at [670, 709] on input "text" at bounding box center [747, 724] width 267 height 31
type input "бот"
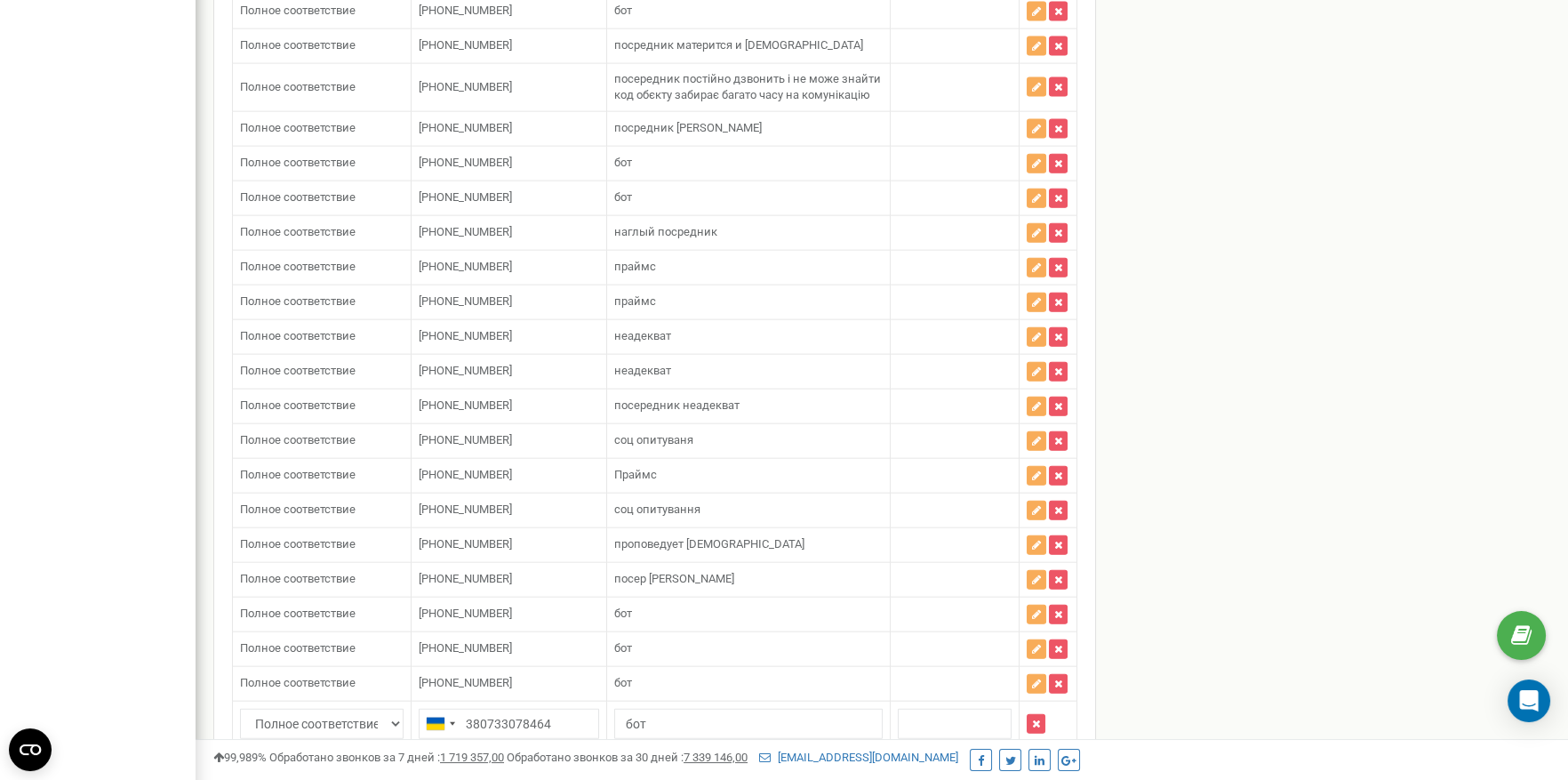
click at [974, 764] on div "Добавить номер Сохранить" at bounding box center [655, 788] width 846 height 48
click at [995, 764] on button "Сохранить" at bounding box center [1033, 779] width 86 height 31
drag, startPoint x: 1039, startPoint y: 674, endPoint x: 1043, endPoint y: 700, distance: 26.3
click at [1043, 764] on button "Сохранить" at bounding box center [1033, 779] width 86 height 31
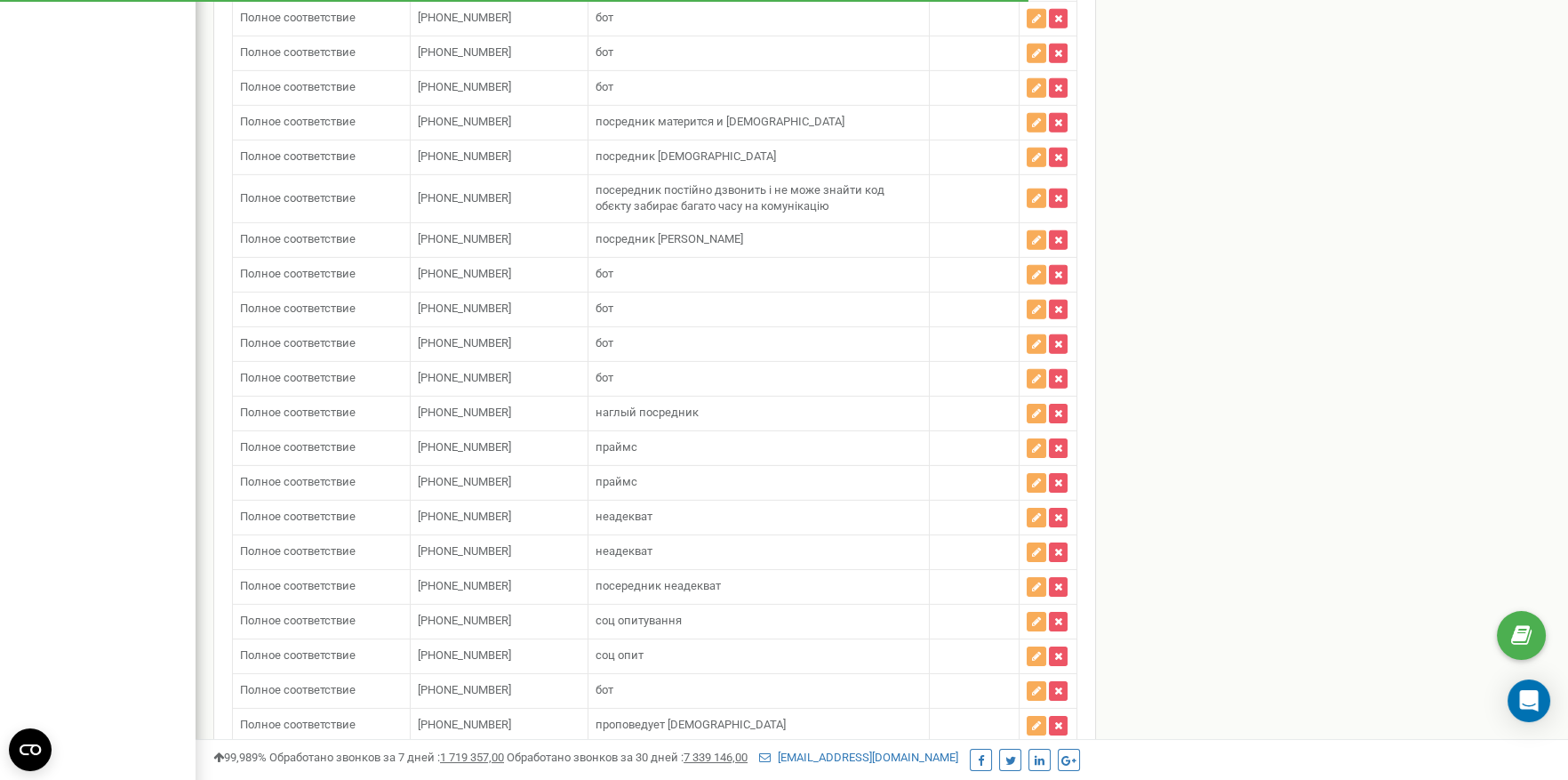
scroll to position [12095, 0]
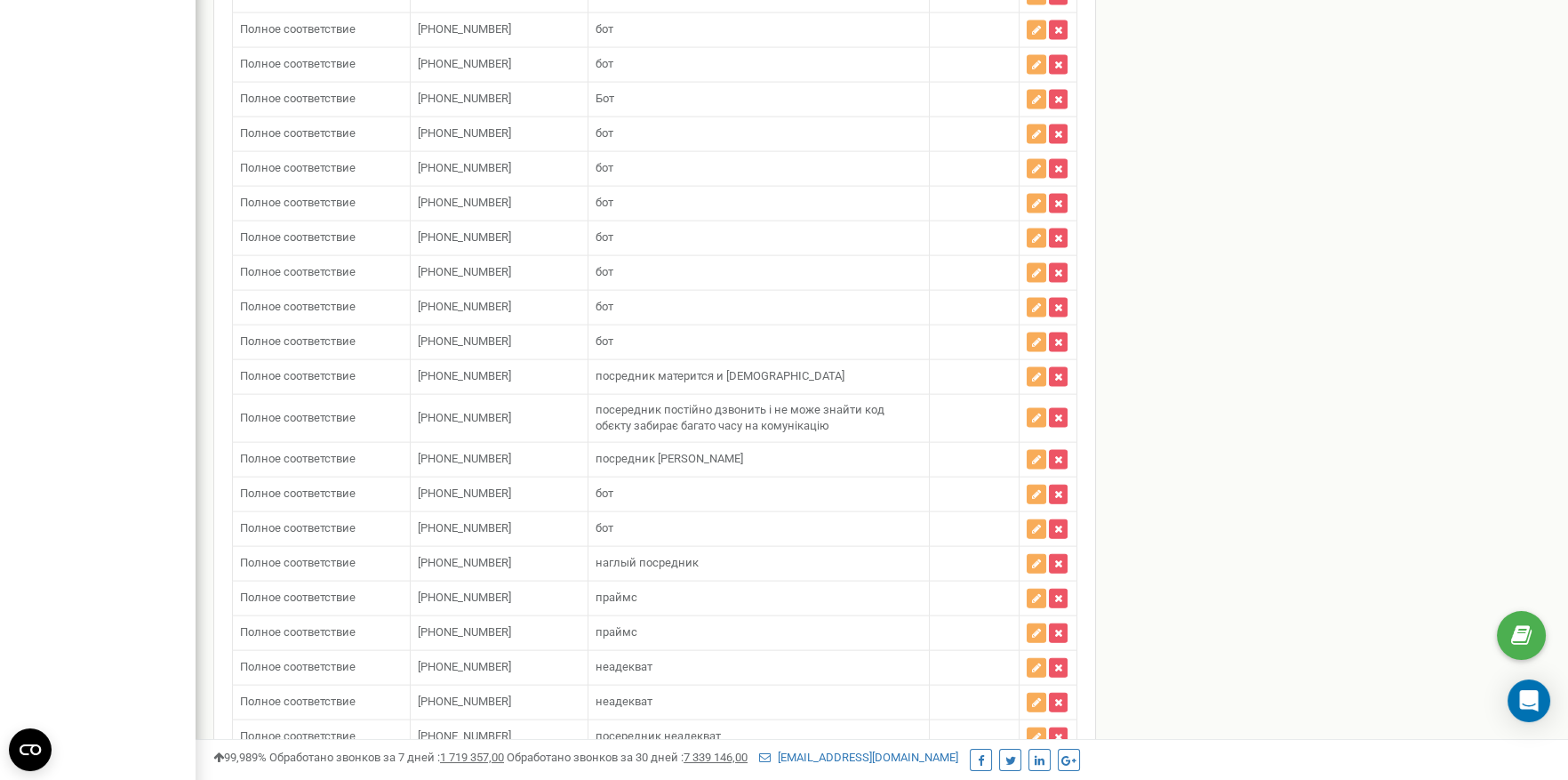
scroll to position [8686, 0]
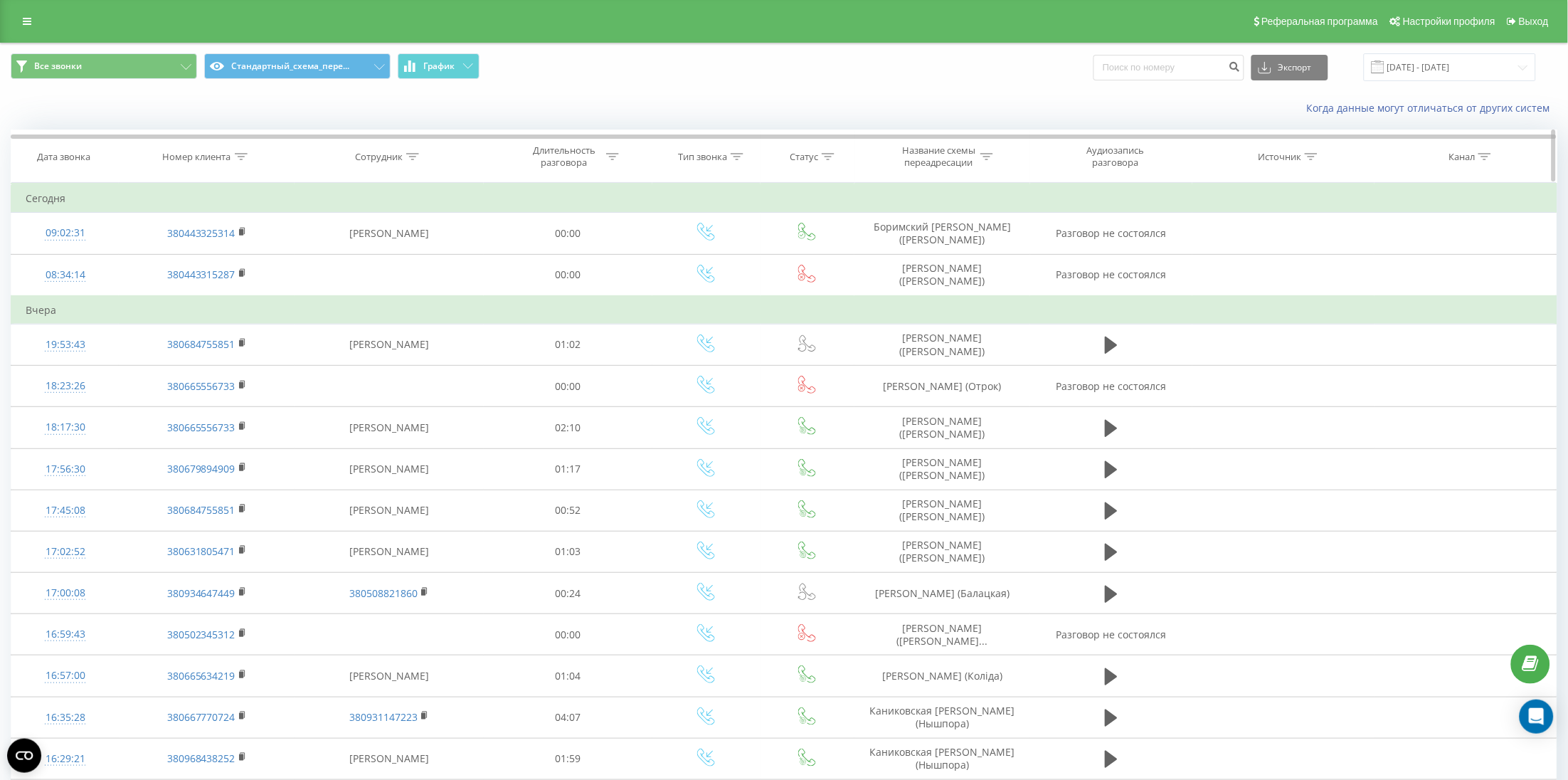
click at [208, 164] on th "Номер клиента" at bounding box center [206, 156] width 175 height 53
click at [224, 157] on div "Номер клиента" at bounding box center [197, 157] width 68 height 12
click at [231, 283] on span "OK" at bounding box center [237, 287] width 40 height 22
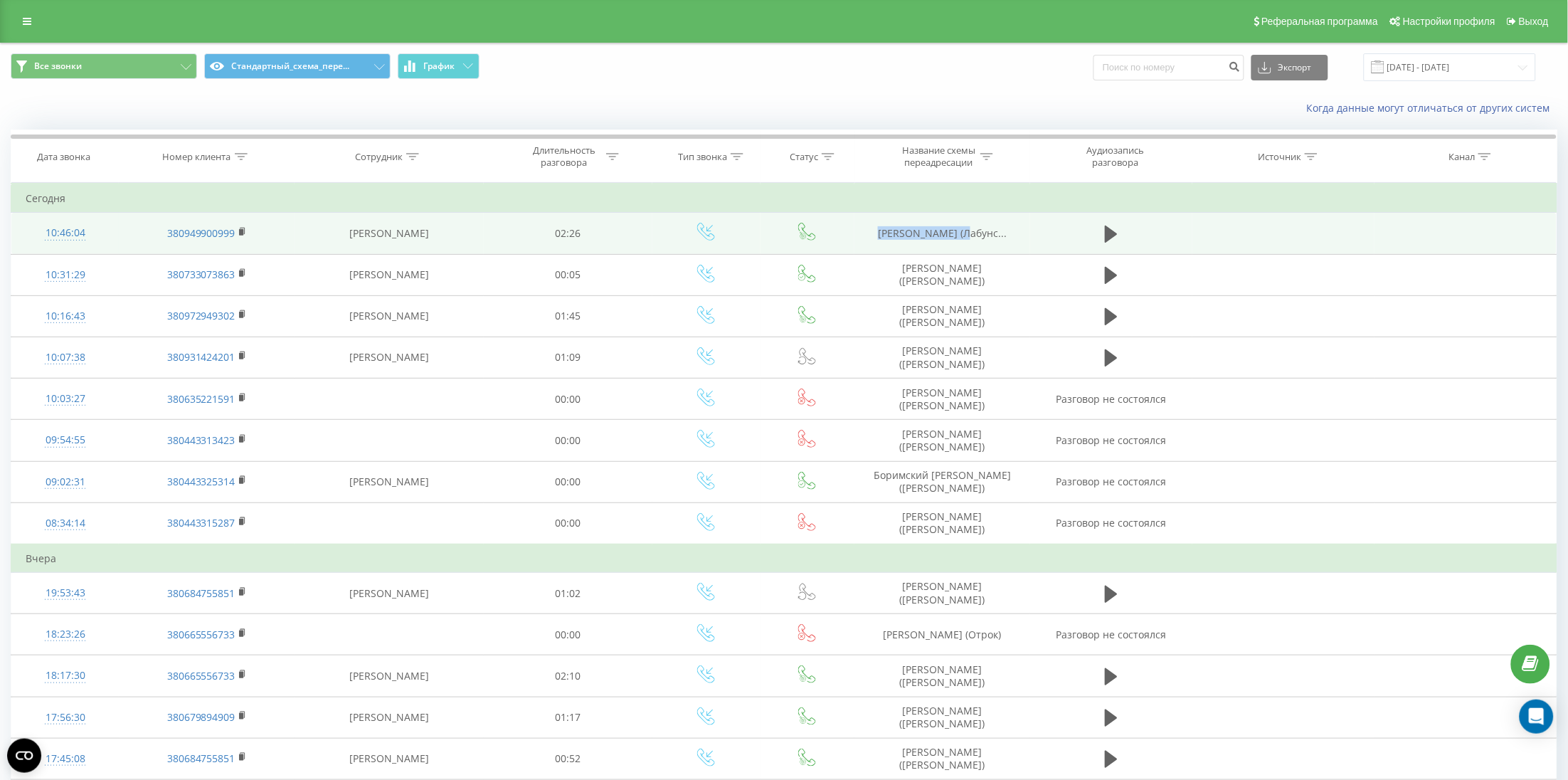
drag, startPoint x: 870, startPoint y: 238, endPoint x: 961, endPoint y: 243, distance: 91.1
click at [961, 243] on td "[PERSON_NAME] (Лабунс..." at bounding box center [942, 233] width 175 height 41
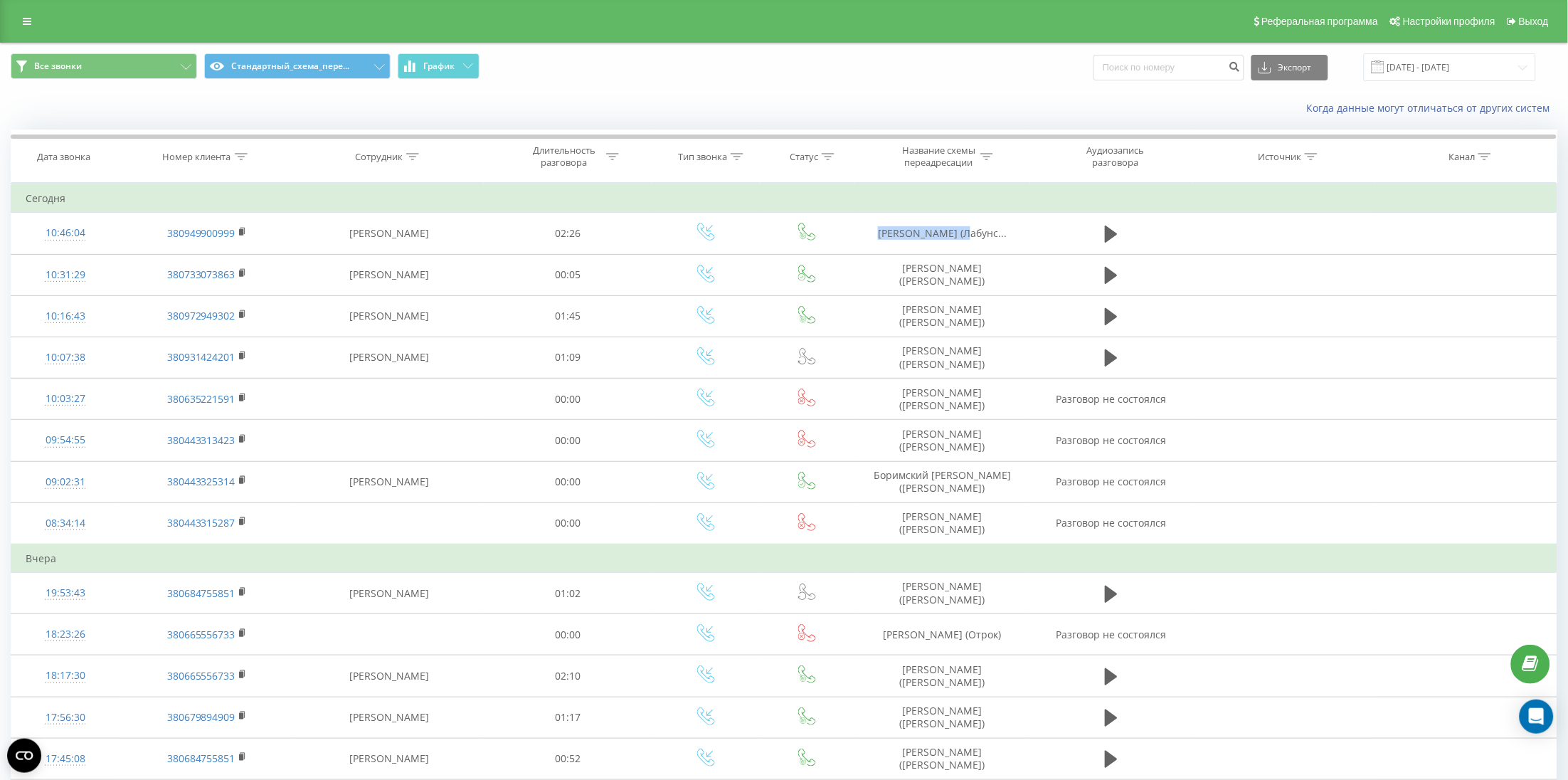
copy span "[PERSON_NAME]"
click at [200, 147] on th "Номер клиента" at bounding box center [206, 156] width 175 height 53
click at [204, 160] on div "Номер клиента" at bounding box center [197, 157] width 68 height 12
click at [235, 290] on span "OK" at bounding box center [237, 287] width 40 height 22
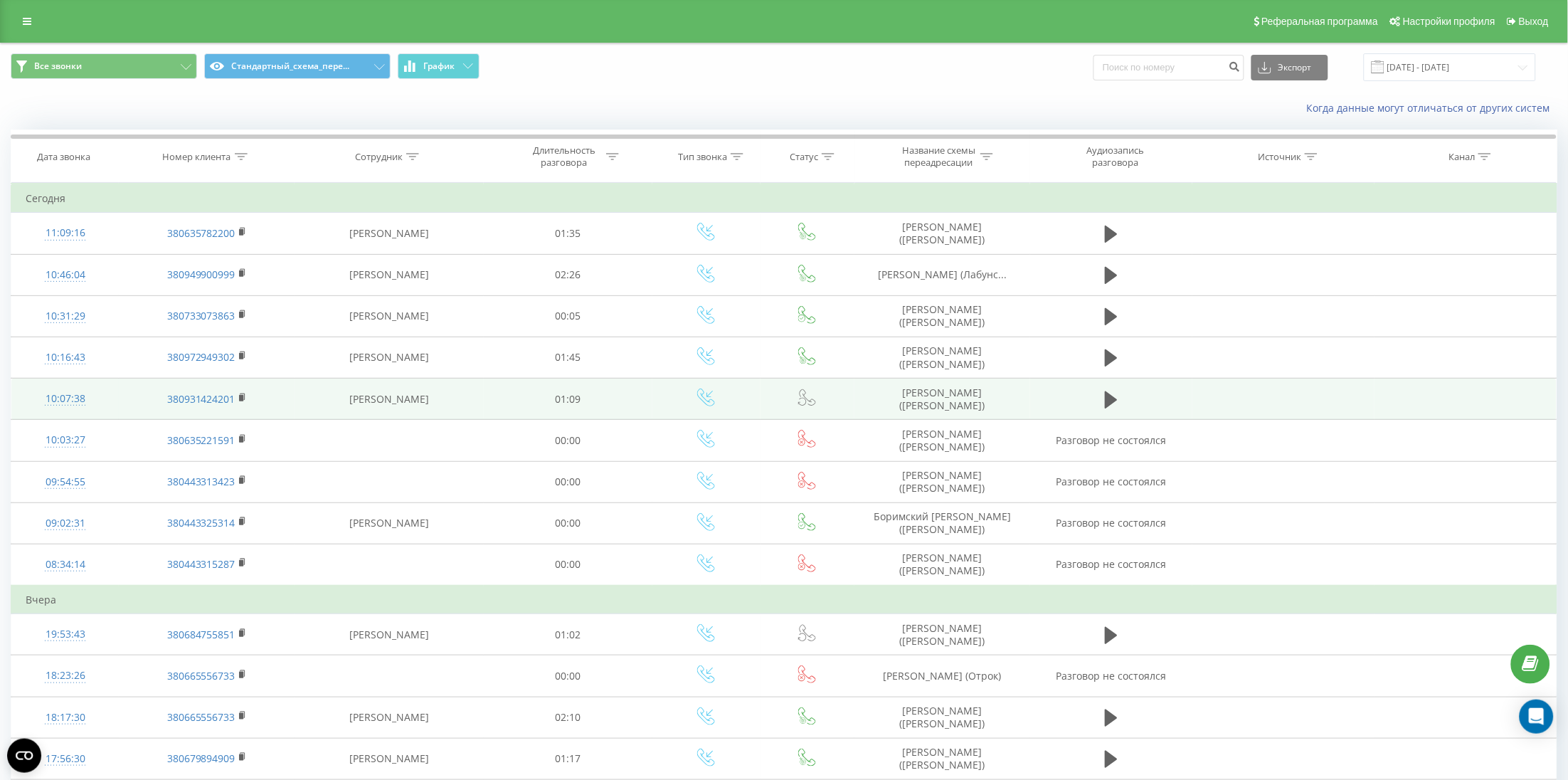
drag, startPoint x: 1300, startPoint y: 427, endPoint x: 1274, endPoint y: 396, distance: 40.5
click at [1300, 427] on td at bounding box center [1283, 441] width 182 height 41
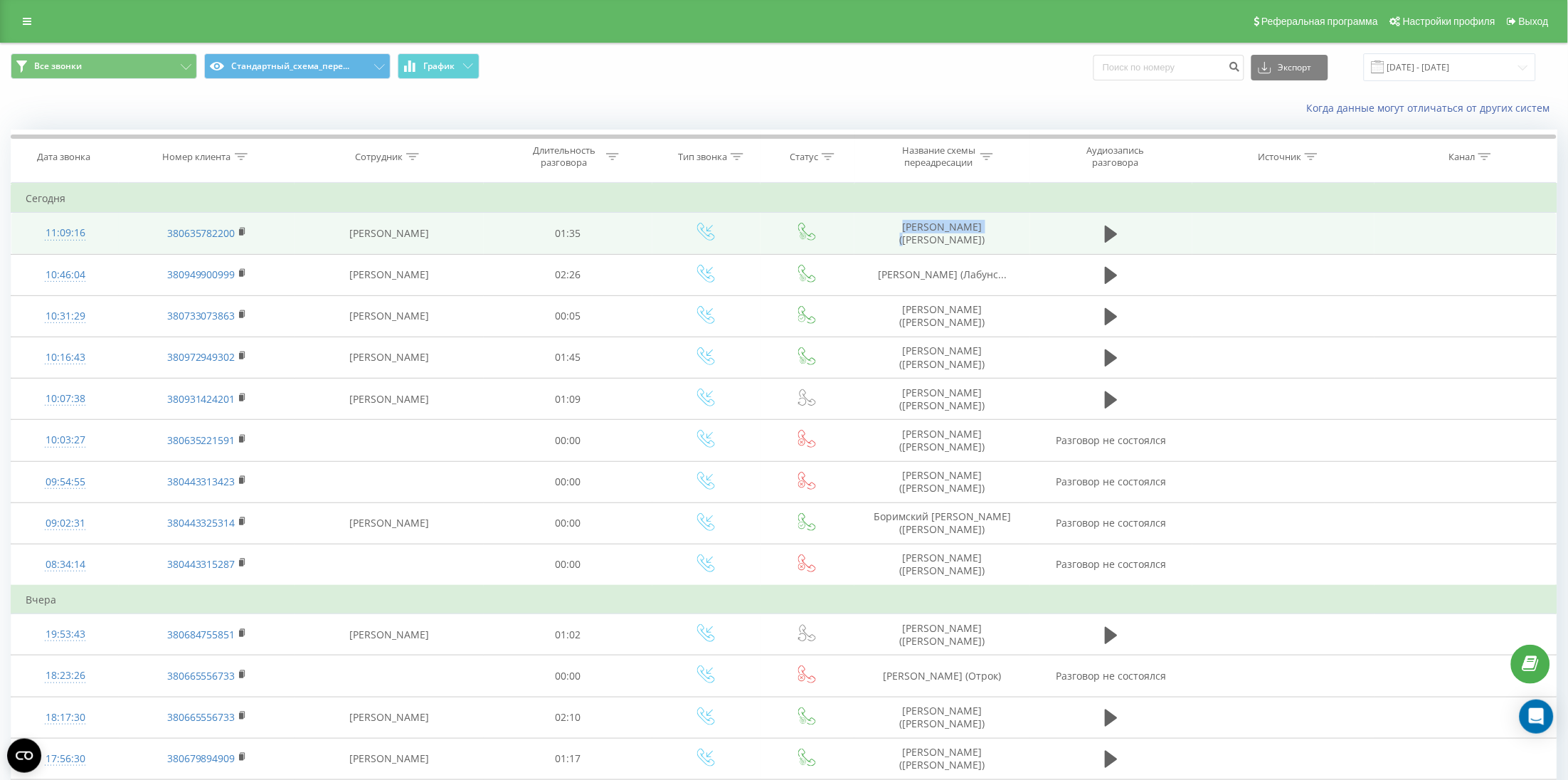
drag, startPoint x: 871, startPoint y: 239, endPoint x: 951, endPoint y: 242, distance: 80.1
click at [951, 242] on td "[PERSON_NAME] ([PERSON_NAME])" at bounding box center [942, 233] width 175 height 41
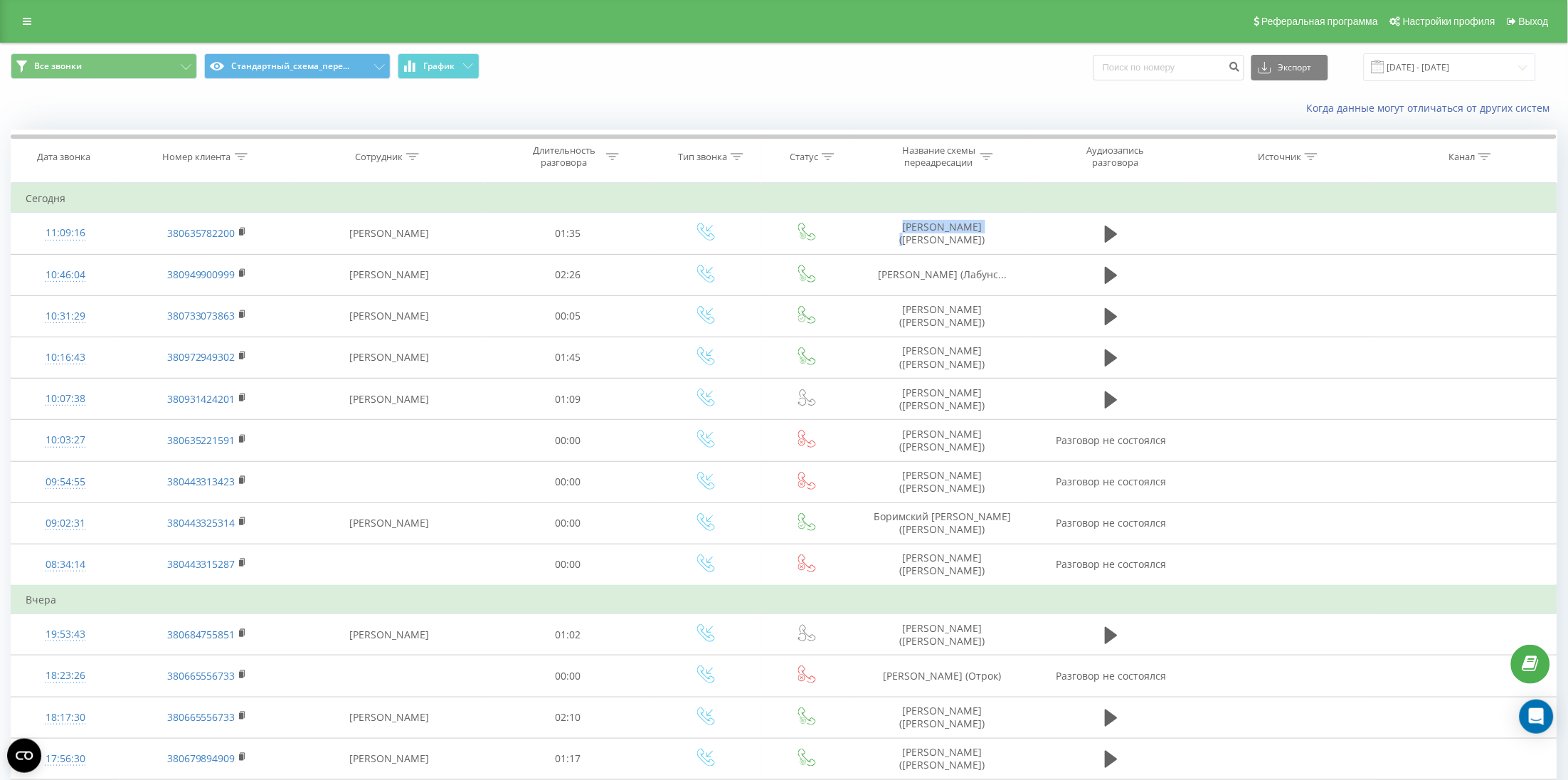
copy td "[PERSON_NAME]"
